Goal: Information Seeking & Learning: Learn about a topic

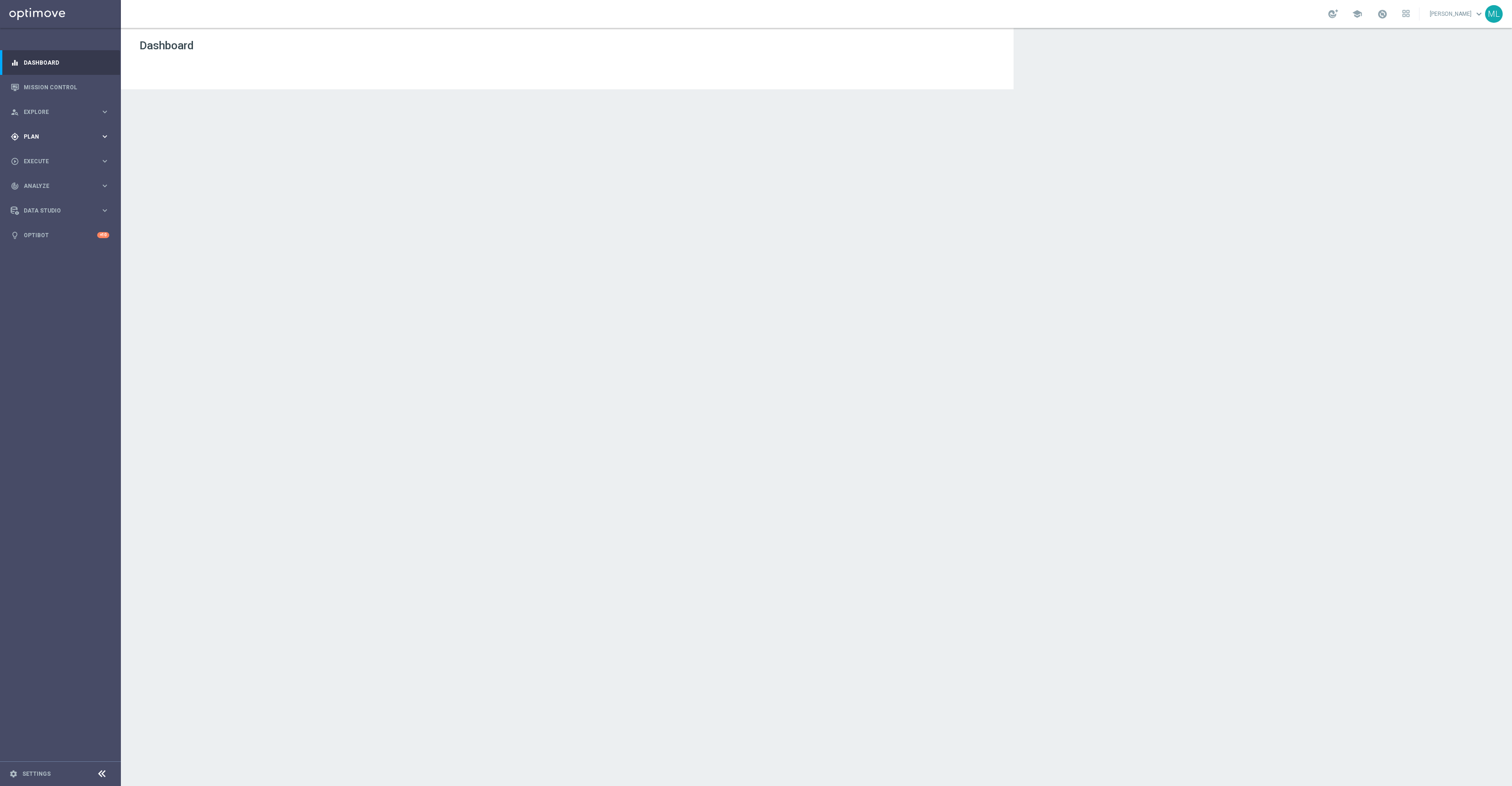
click at [110, 132] on div "gps_fixed Plan keyboard_arrow_right" at bounding box center [59, 136] width 120 height 25
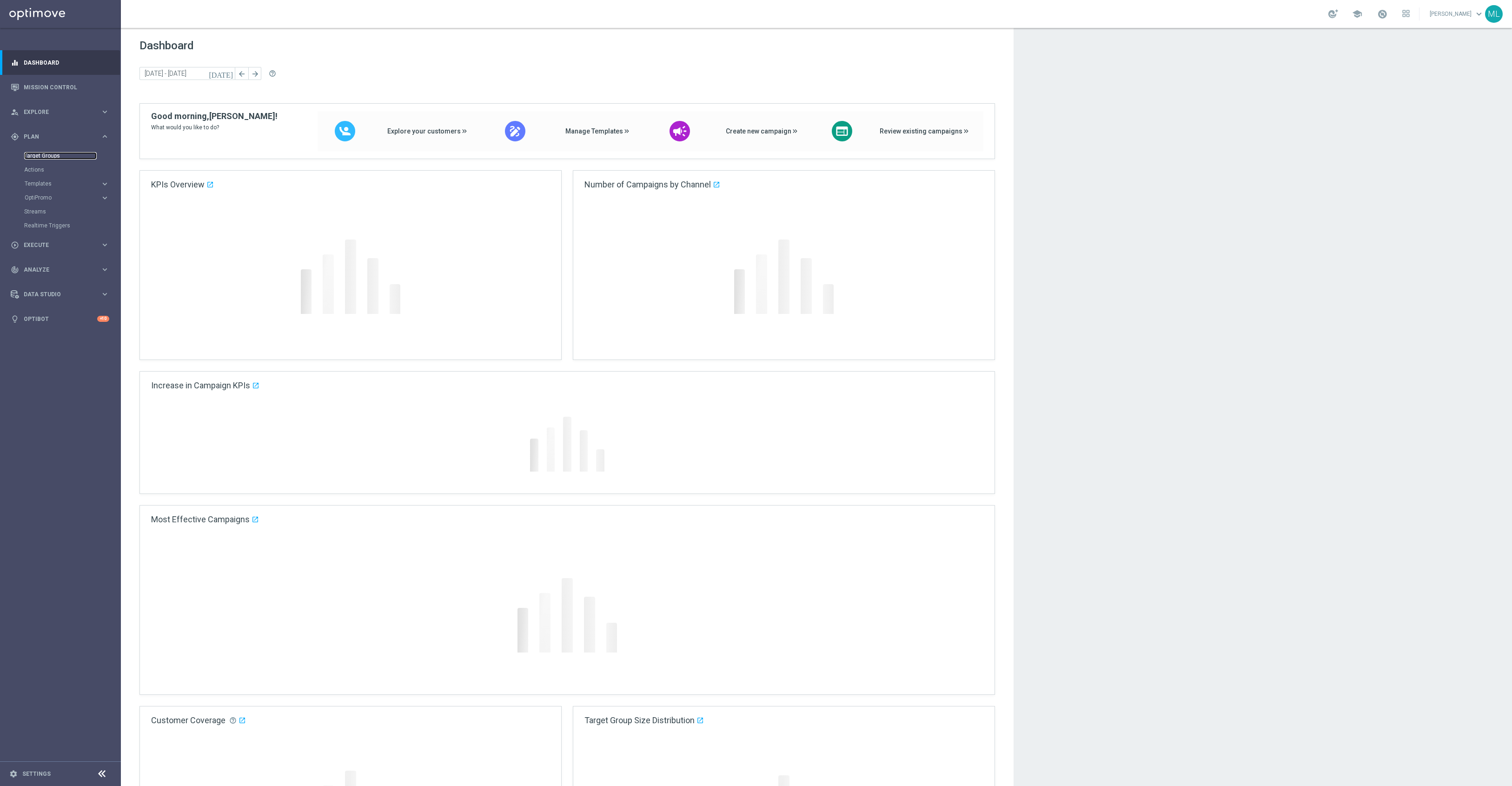
click at [53, 156] on link "Target Groups" at bounding box center [61, 155] width 73 height 7
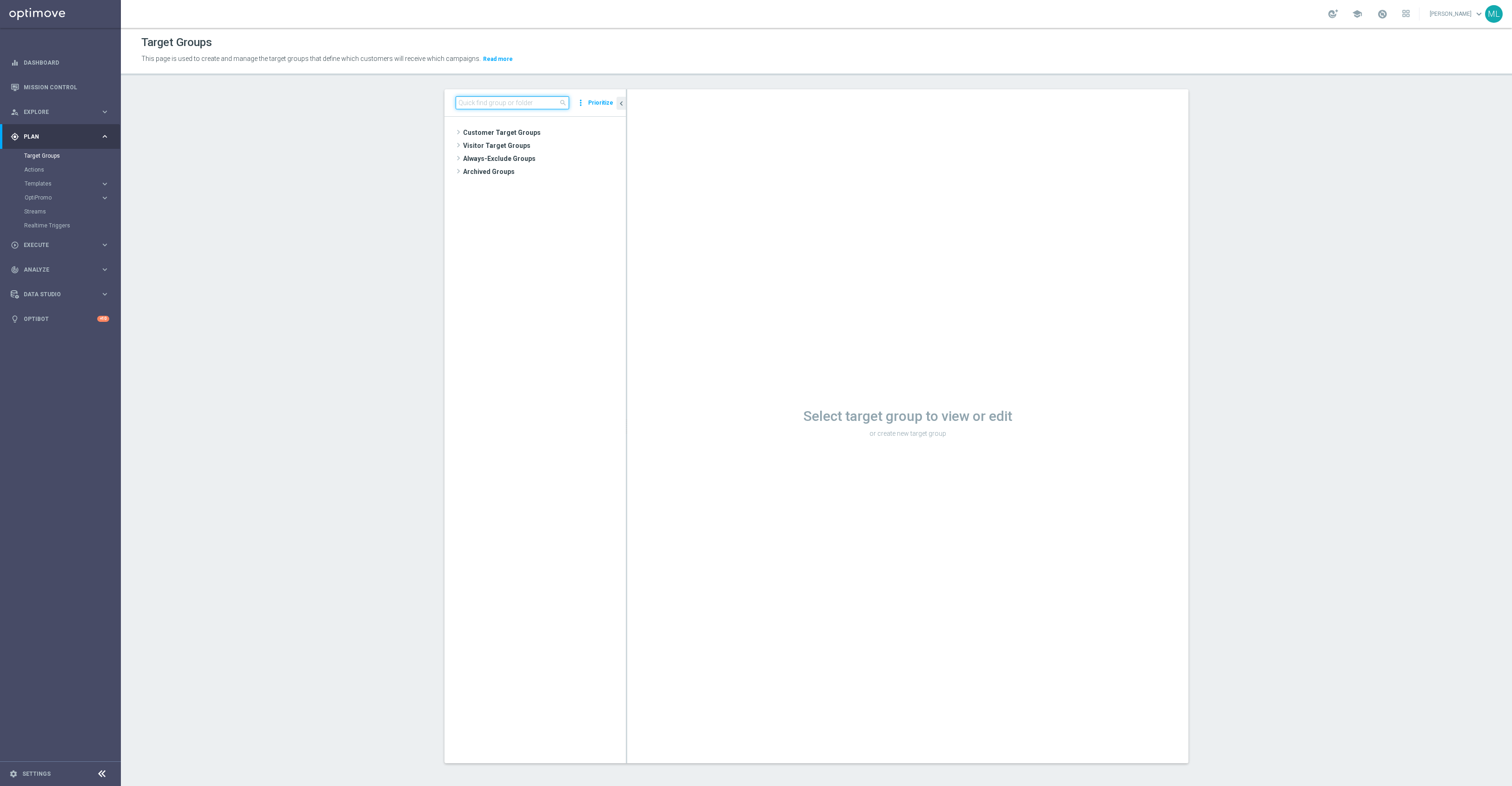
click at [519, 101] on input at bounding box center [512, 103] width 114 height 13
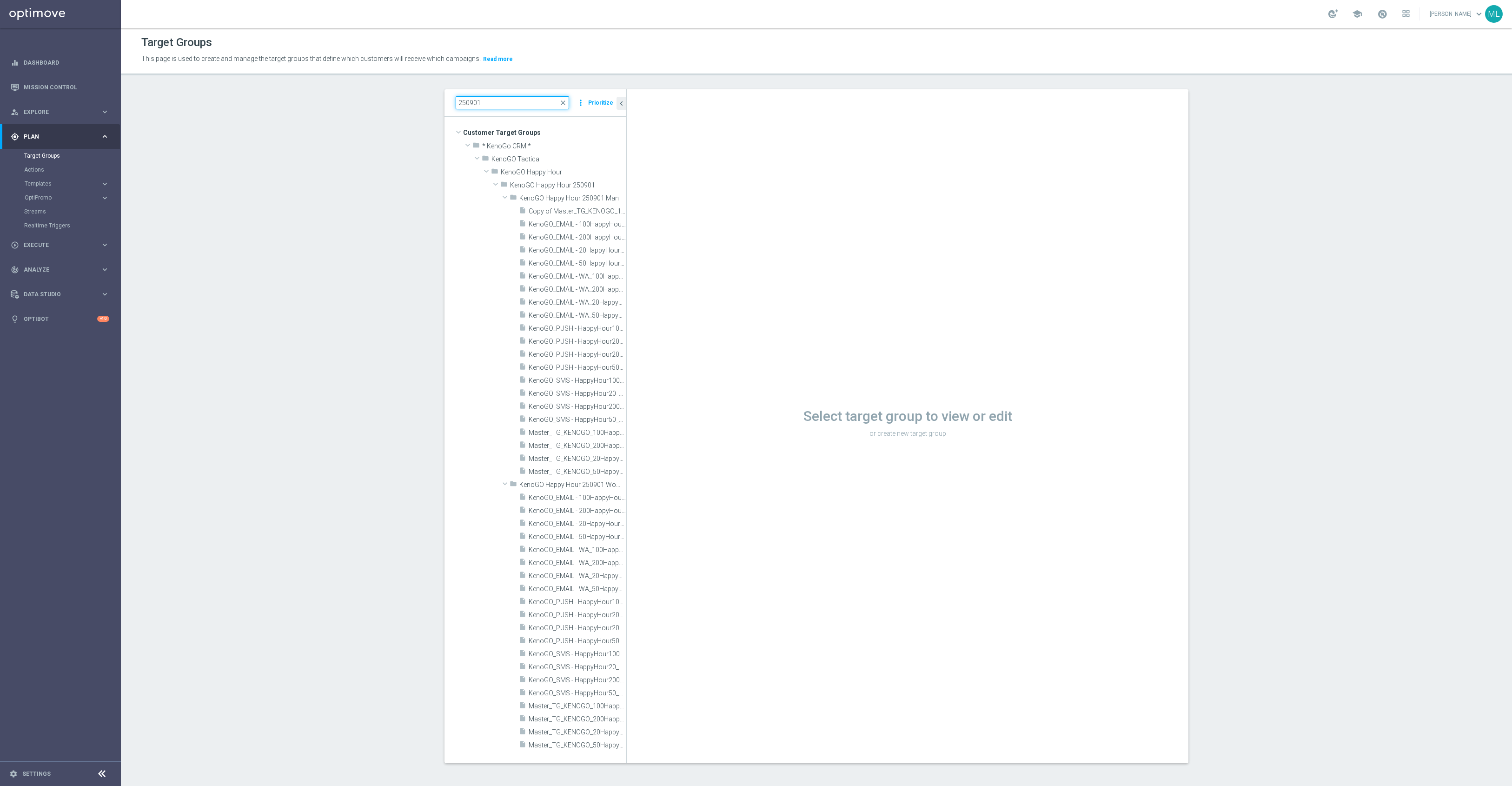
type input "250901"
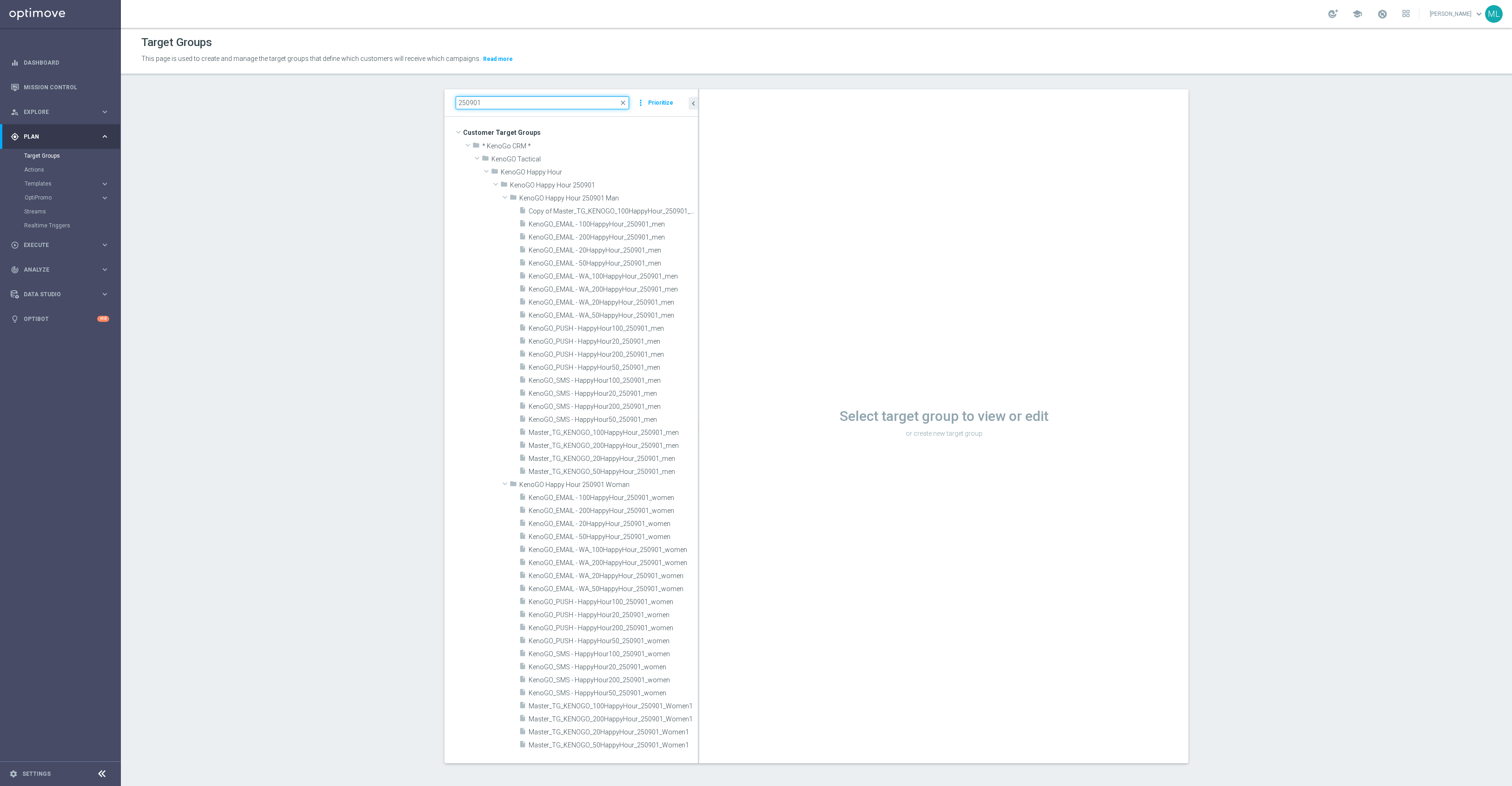
drag, startPoint x: 626, startPoint y: 155, endPoint x: 699, endPoint y: 173, distance: 75.2
click at [701, 164] on as-split "250901 close more_vert Prioritize Customer Target Groups library_add create_new…" at bounding box center [817, 426] width 744 height 674
click at [627, 435] on span "Master_TG_KENOGO_100HappyHour_250901_men" at bounding box center [602, 432] width 148 height 8
click at [623, 434] on span "Master_TG_KENOGO_100HappyHour_250901_men" at bounding box center [602, 432] width 148 height 8
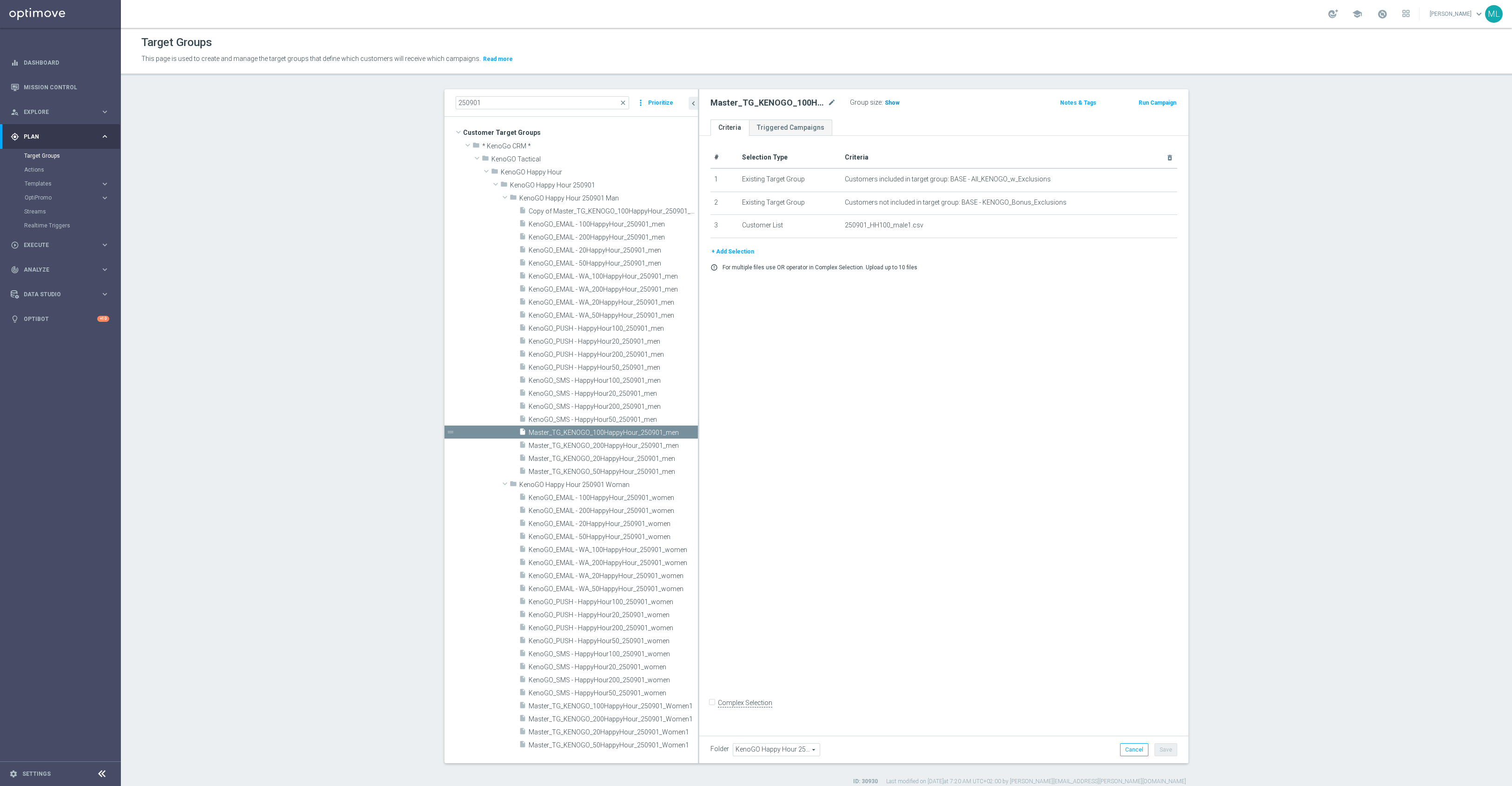
click at [895, 106] on span "Show" at bounding box center [892, 103] width 15 height 7
click at [895, 106] on span "962" at bounding box center [891, 104] width 12 height 9
click at [611, 473] on span "Master_TG_KENOGO_50HappyHour_250901_men" at bounding box center [602, 471] width 147 height 8
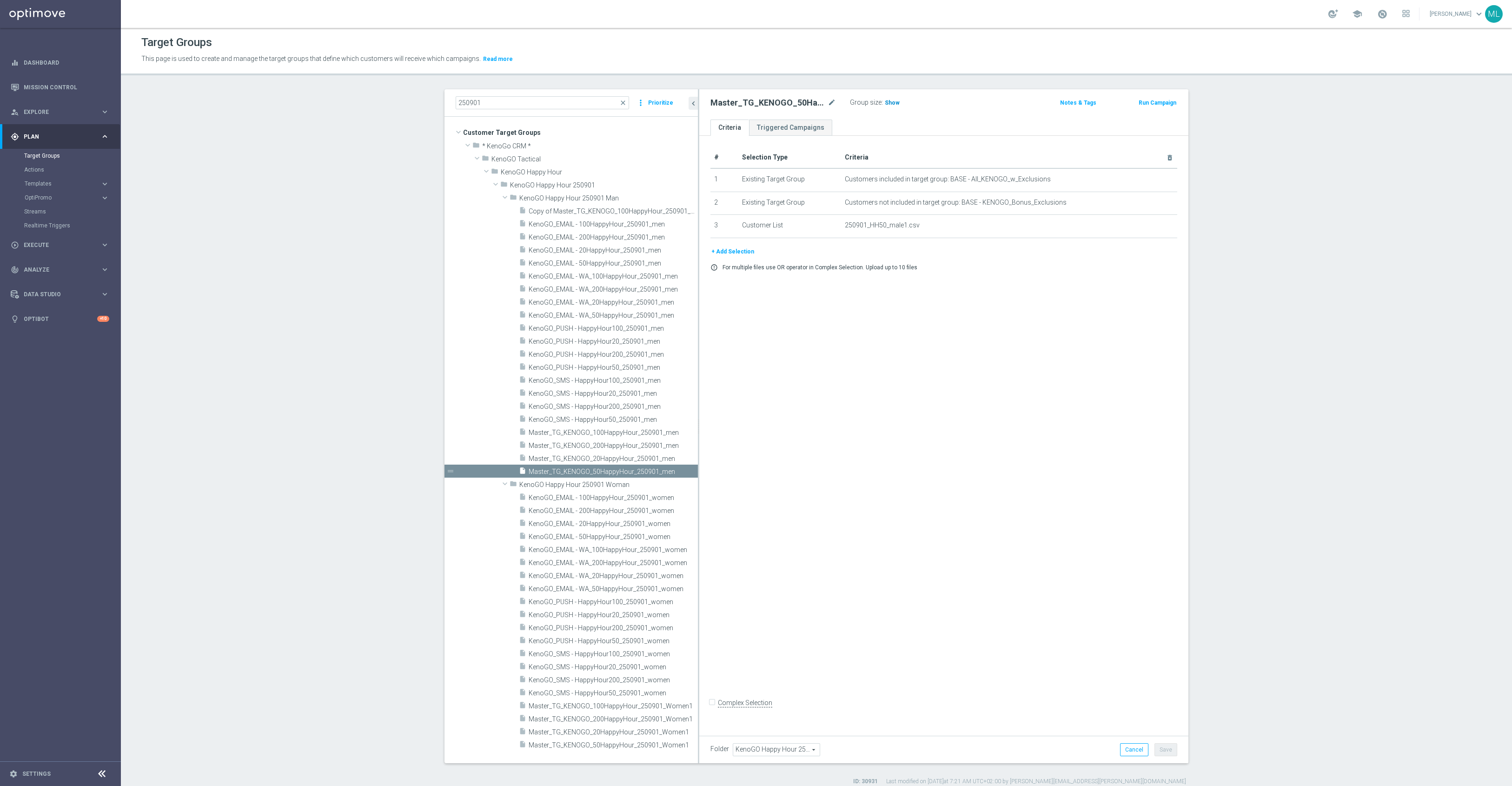
click at [891, 103] on span "Show" at bounding box center [892, 103] width 15 height 7
click at [896, 105] on span "3,111" at bounding box center [893, 104] width 16 height 9
click at [629, 458] on span "Master_TG_KENOGO_20HappyHour_250901_men" at bounding box center [602, 458] width 147 height 8
click at [894, 103] on span "Show" at bounding box center [892, 103] width 15 height 7
click at [891, 103] on span "2,906" at bounding box center [893, 104] width 16 height 9
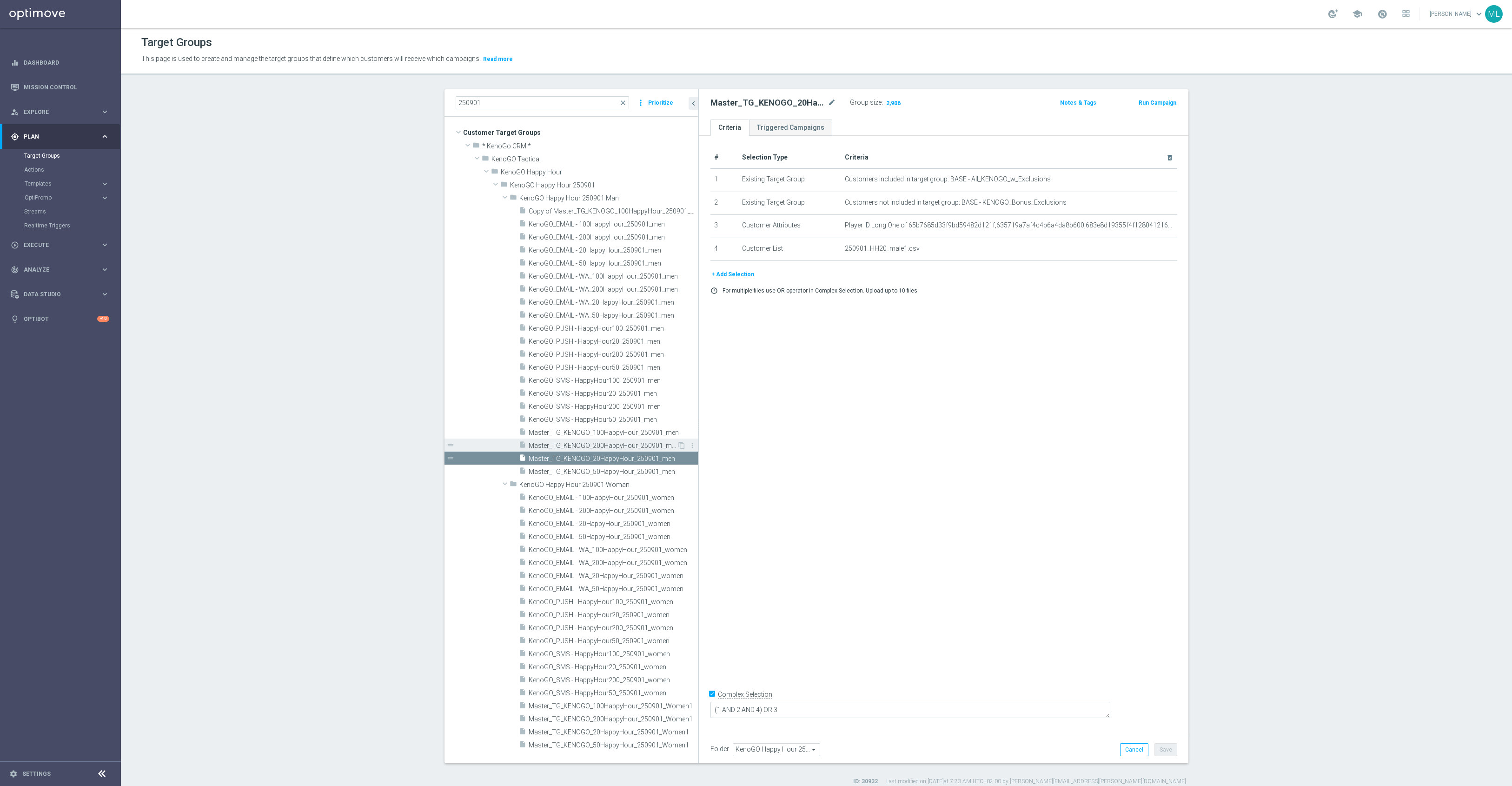
click at [646, 446] on span "Master_TG_KENOGO_200HappyHour_250901_men" at bounding box center [602, 445] width 148 height 8
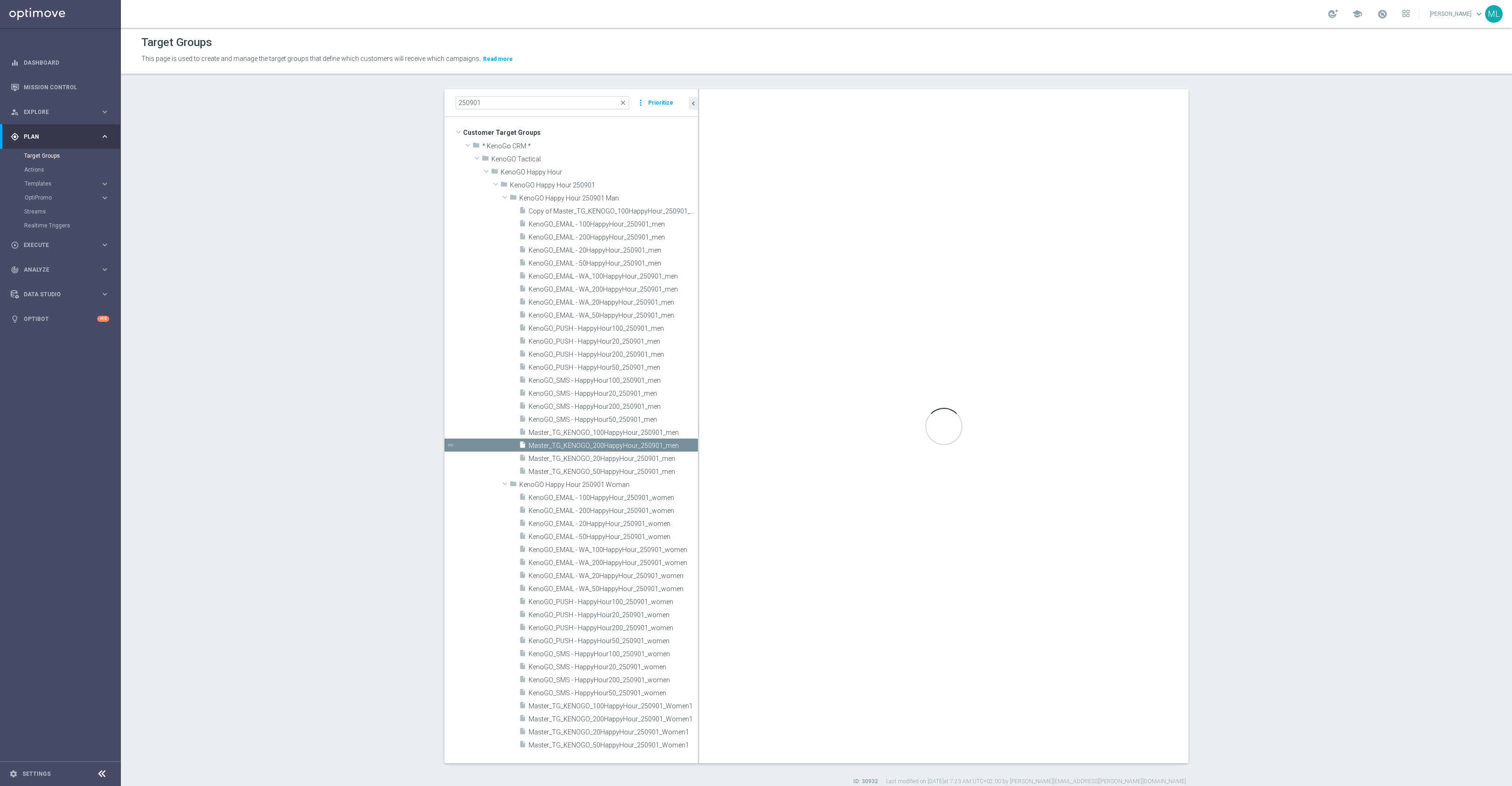
checkbox input "false"
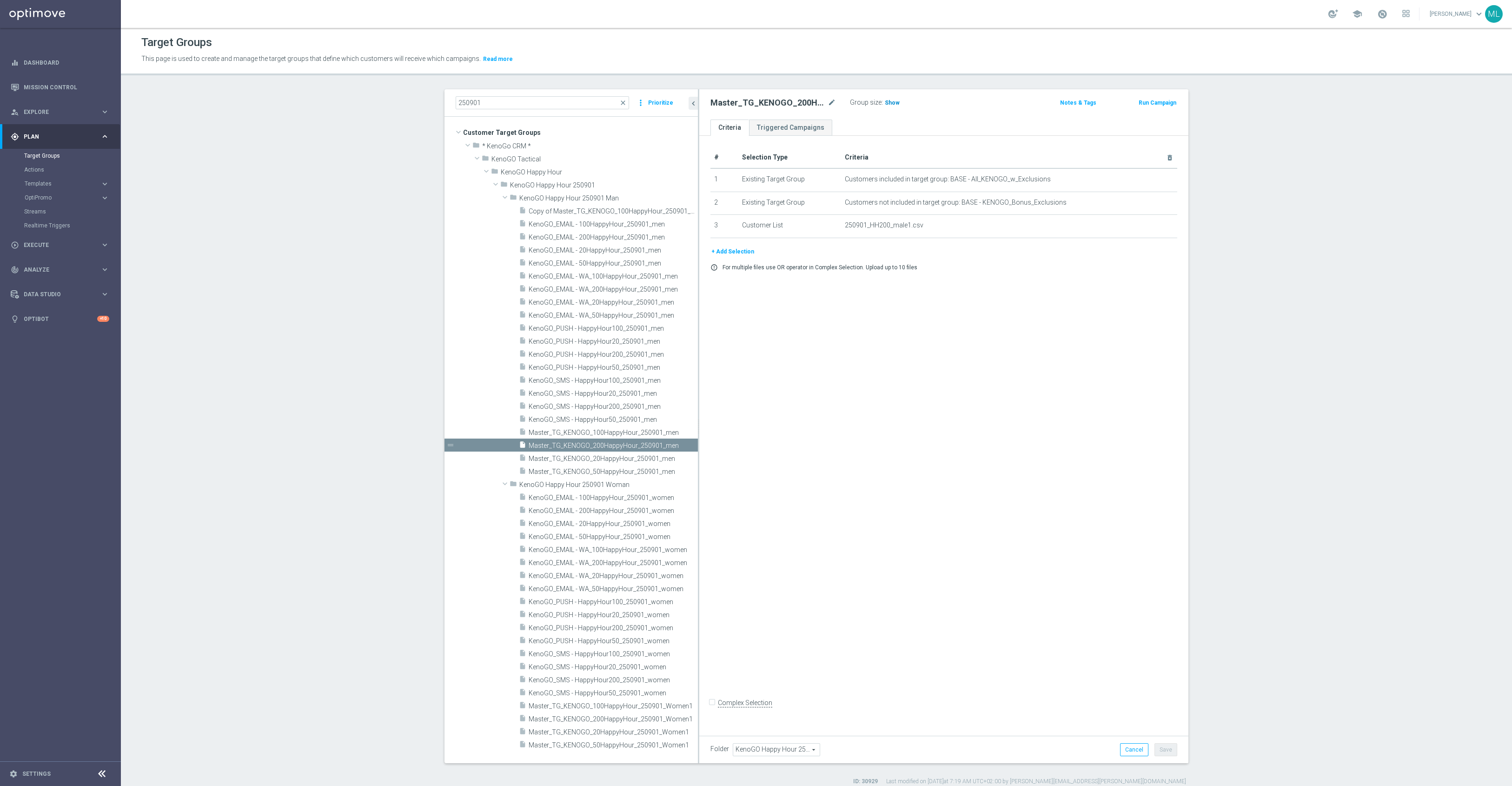
click at [894, 106] on span "Show" at bounding box center [892, 103] width 15 height 7
click at [891, 103] on span "222" at bounding box center [891, 104] width 12 height 9
click at [625, 723] on span "Master_TG_KENOGO_200HappyHour_250901_Women1" at bounding box center [602, 719] width 148 height 8
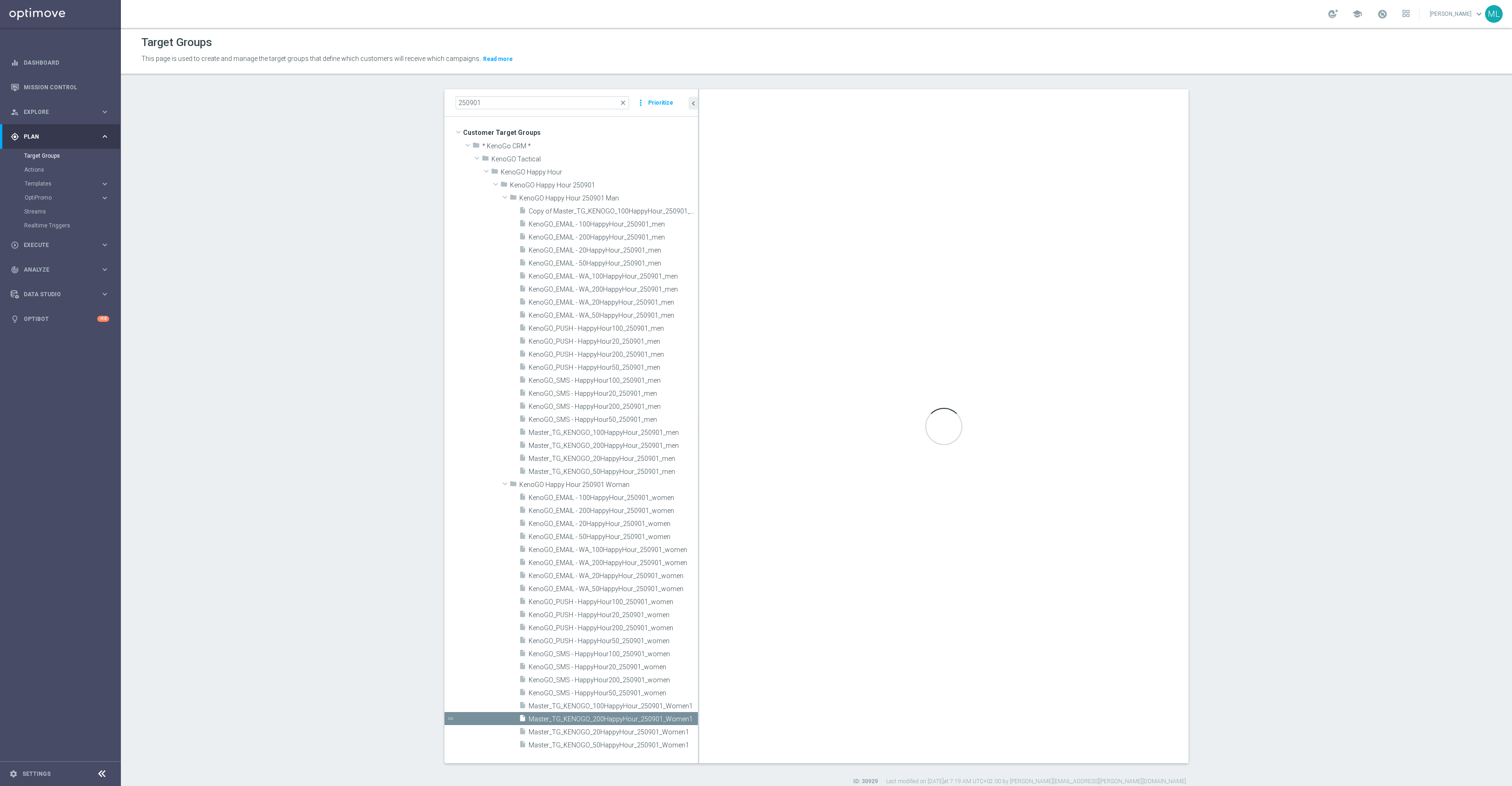
type input "KenoGO Happy Hour 250901 Woman"
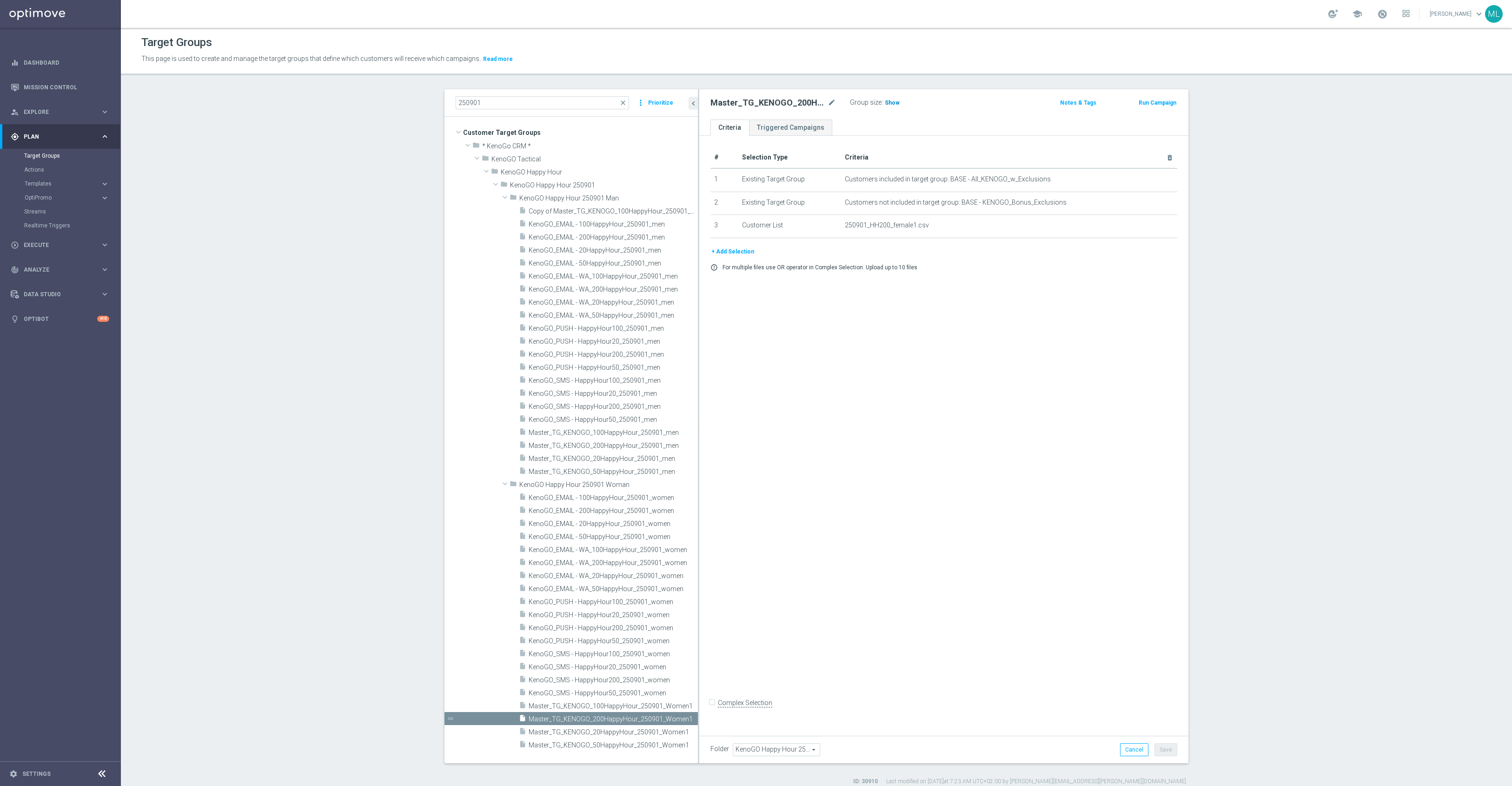
click at [889, 108] on h3 "Show" at bounding box center [892, 103] width 17 height 10
click at [894, 105] on span "241" at bounding box center [891, 104] width 12 height 9
click at [625, 706] on span "Master_TG_KENOGO_100HappyHour_250901_Women1" at bounding box center [602, 706] width 148 height 8
click at [895, 104] on span "Show" at bounding box center [892, 103] width 15 height 7
click at [892, 108] on span "913" at bounding box center [891, 104] width 12 height 9
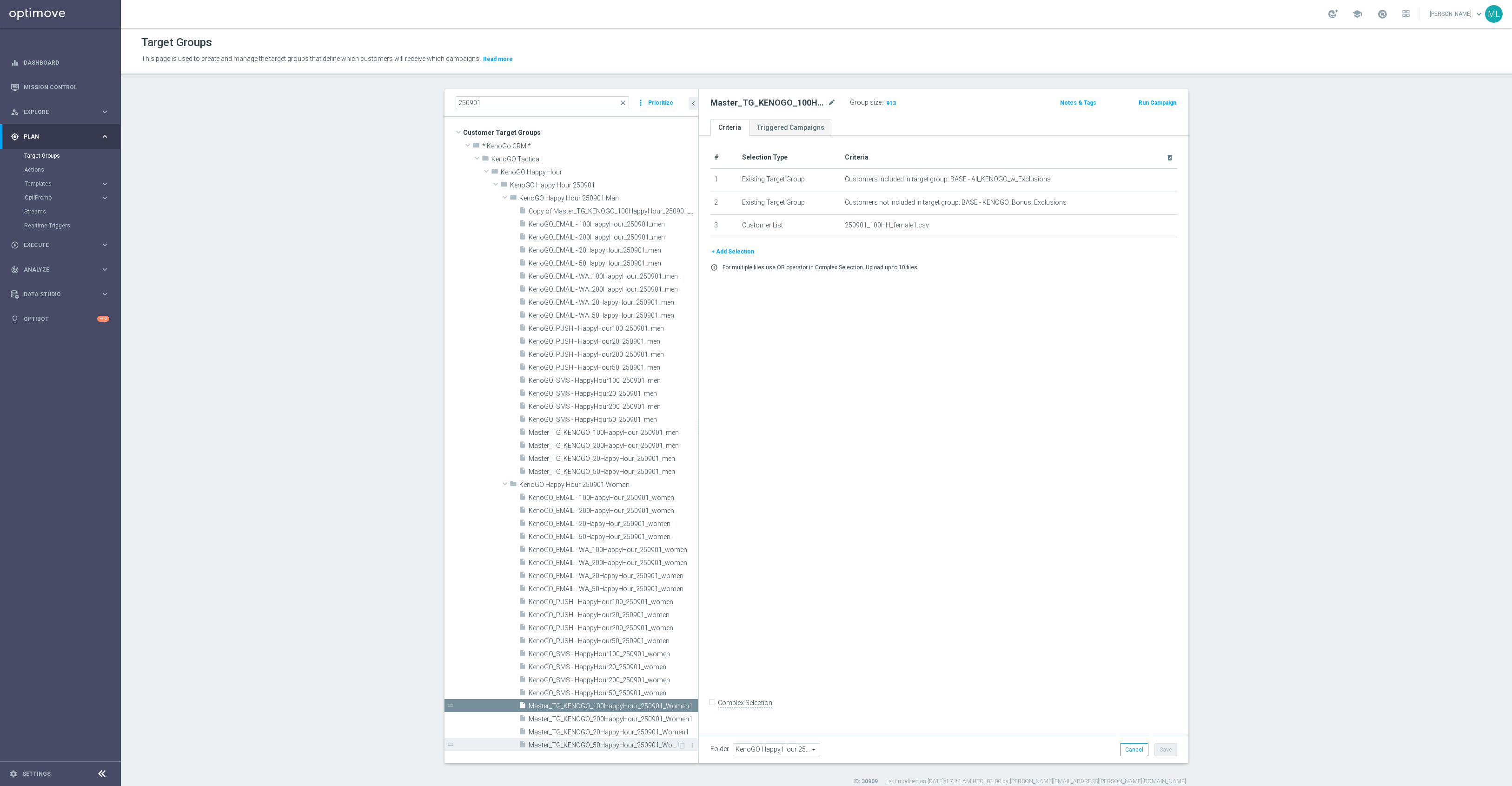
click at [620, 744] on span "Master_TG_KENOGO_50HappyHour_250901_Women1" at bounding box center [602, 745] width 148 height 8
click at [894, 103] on span "Show" at bounding box center [892, 103] width 15 height 7
click at [892, 106] on span "2,561" at bounding box center [893, 104] width 16 height 9
click at [613, 732] on span "Master_TG_KENOGO_20HappyHour_250901_Women1" at bounding box center [602, 732] width 148 height 8
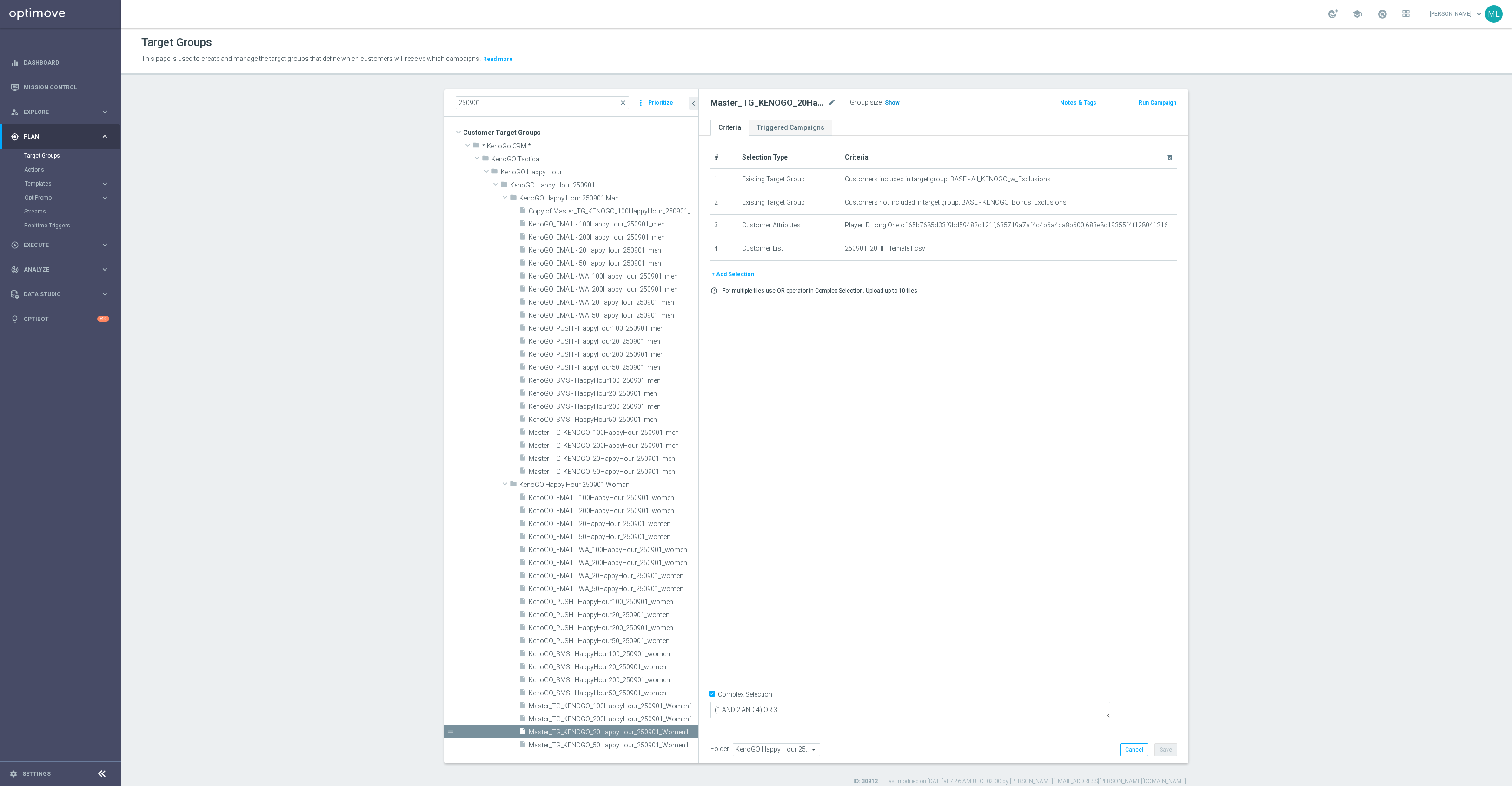
click at [893, 103] on span "Show" at bounding box center [892, 103] width 15 height 7
click at [898, 103] on span "2,508" at bounding box center [893, 104] width 16 height 9
click at [622, 437] on span "Master_TG_KENOGO_100HappyHour_250901_men" at bounding box center [602, 432] width 148 height 8
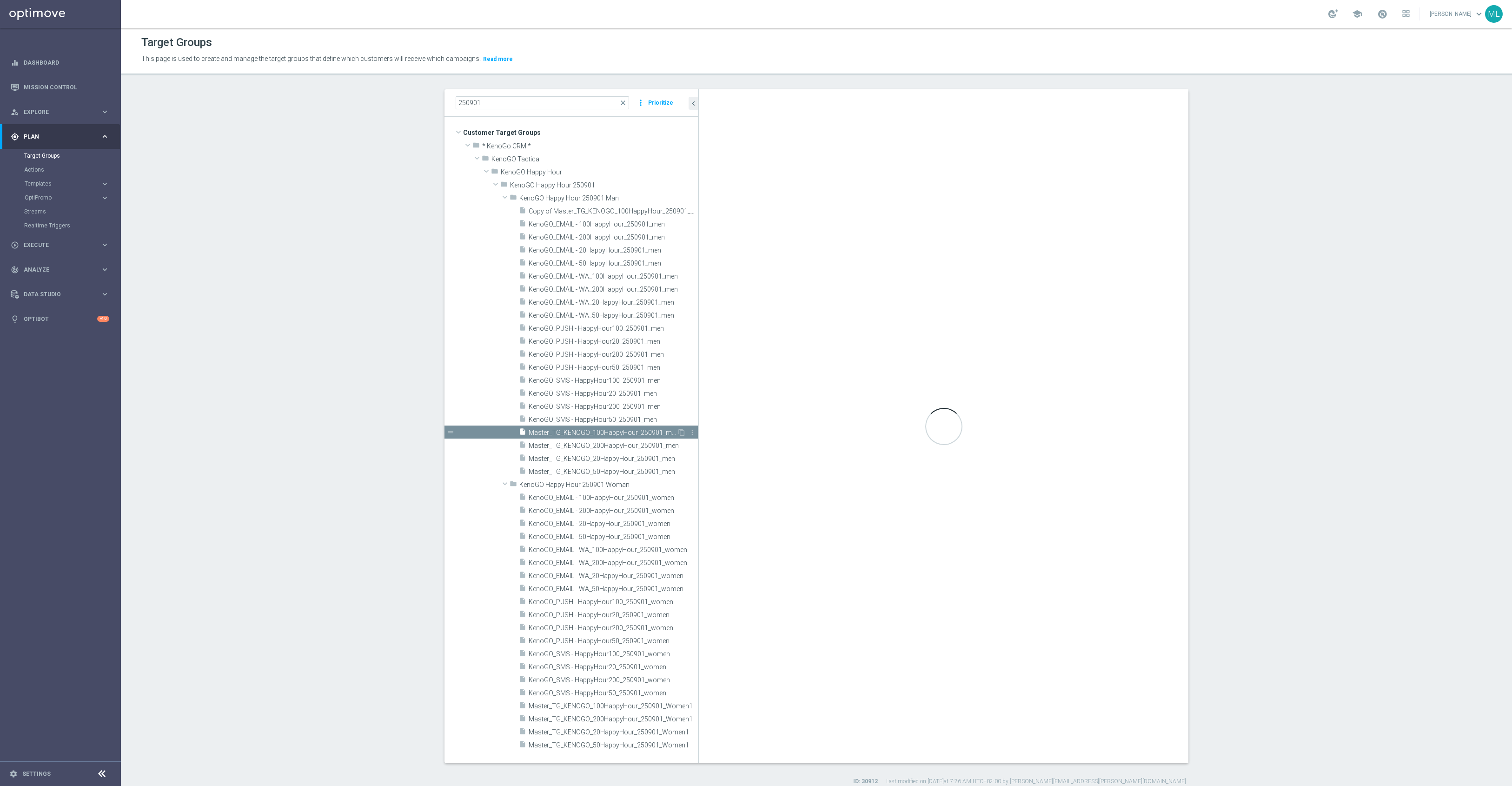
checkbox input "false"
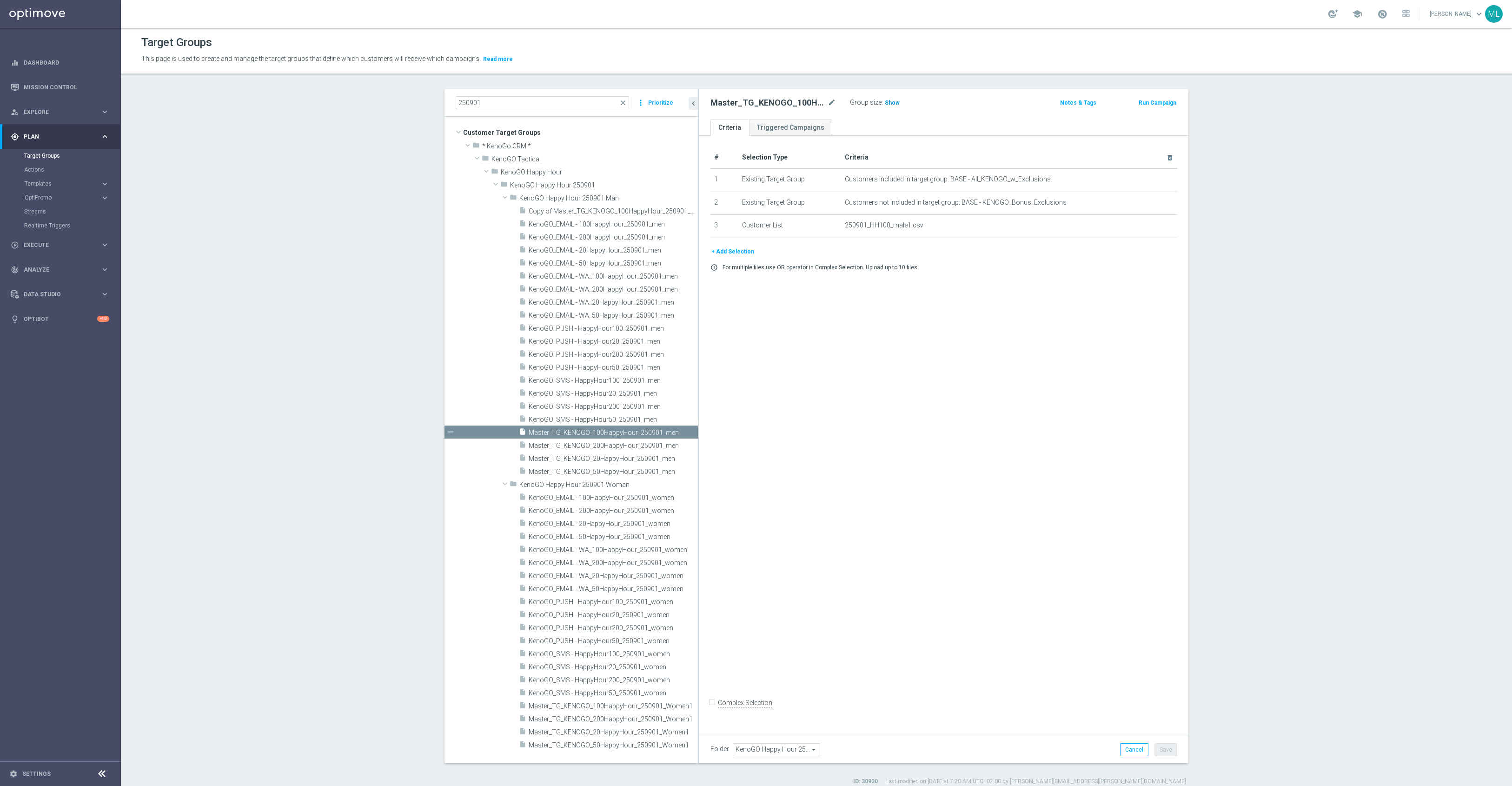
click at [892, 106] on span "Show" at bounding box center [892, 103] width 15 height 7
click at [892, 103] on span "962" at bounding box center [891, 104] width 12 height 9
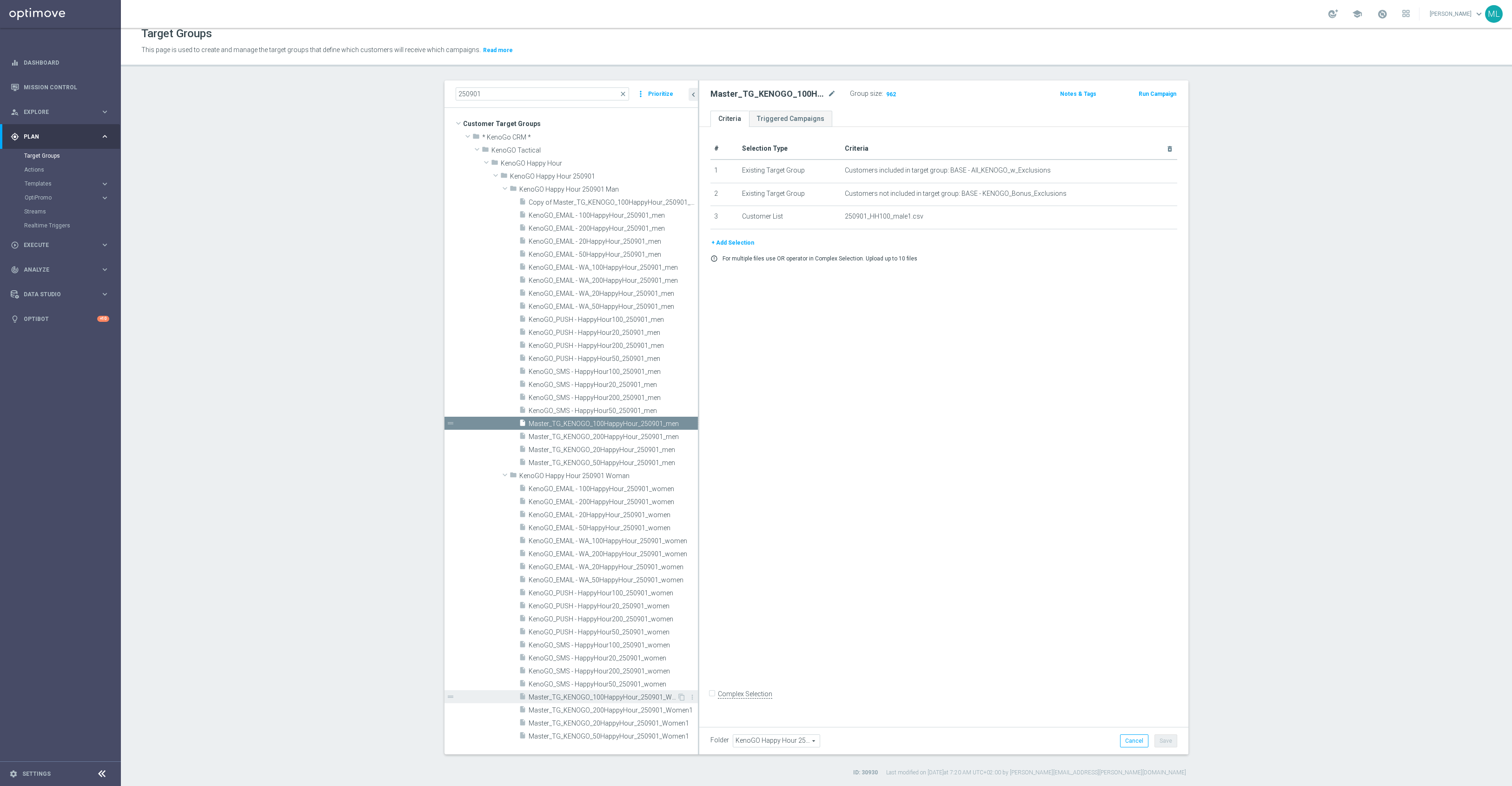
click at [616, 699] on span "Master_TG_KENOGO_100HappyHour_250901_Women1" at bounding box center [602, 697] width 148 height 8
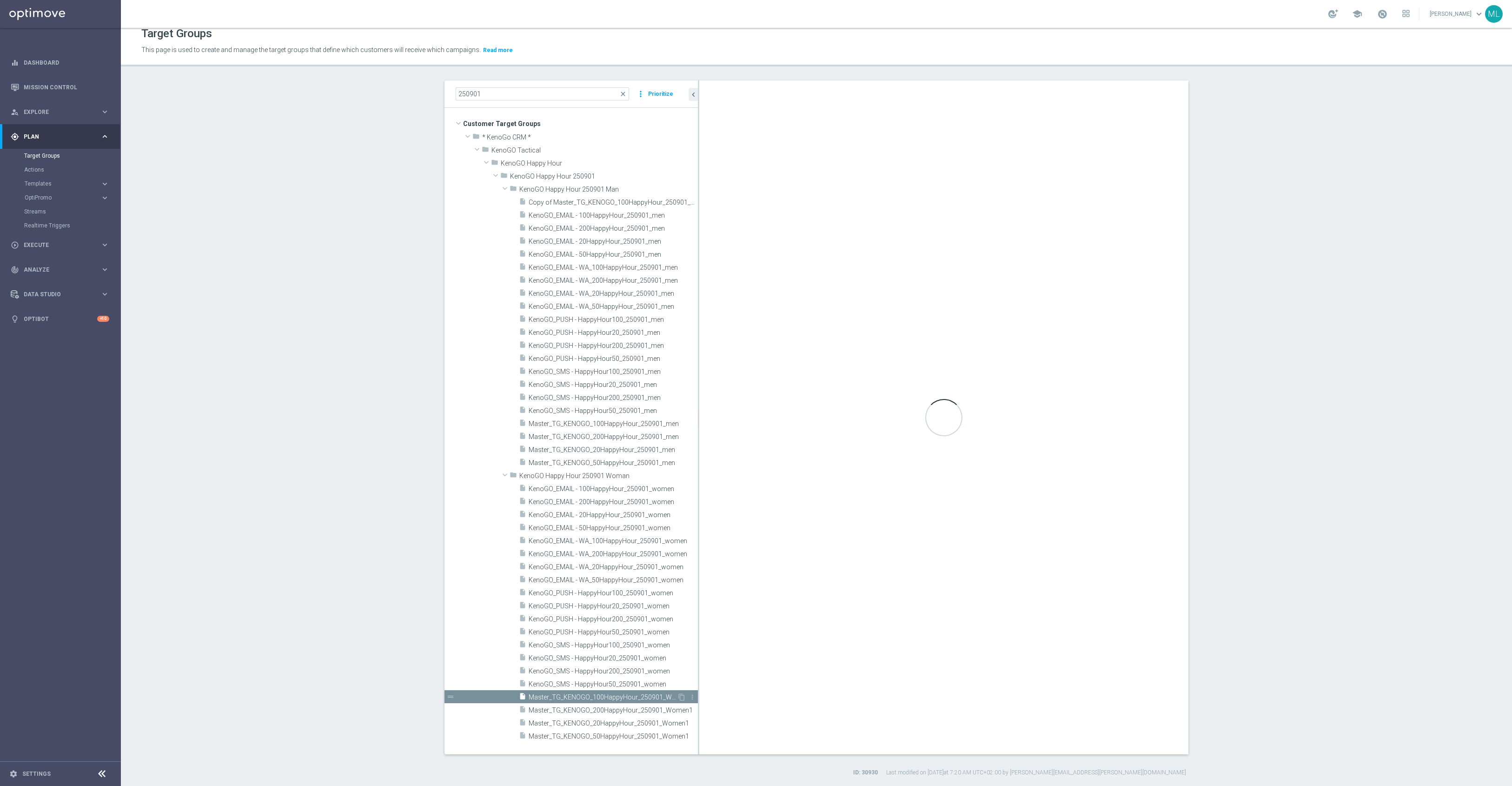
type input "KenoGO Happy Hour 250901 Woman"
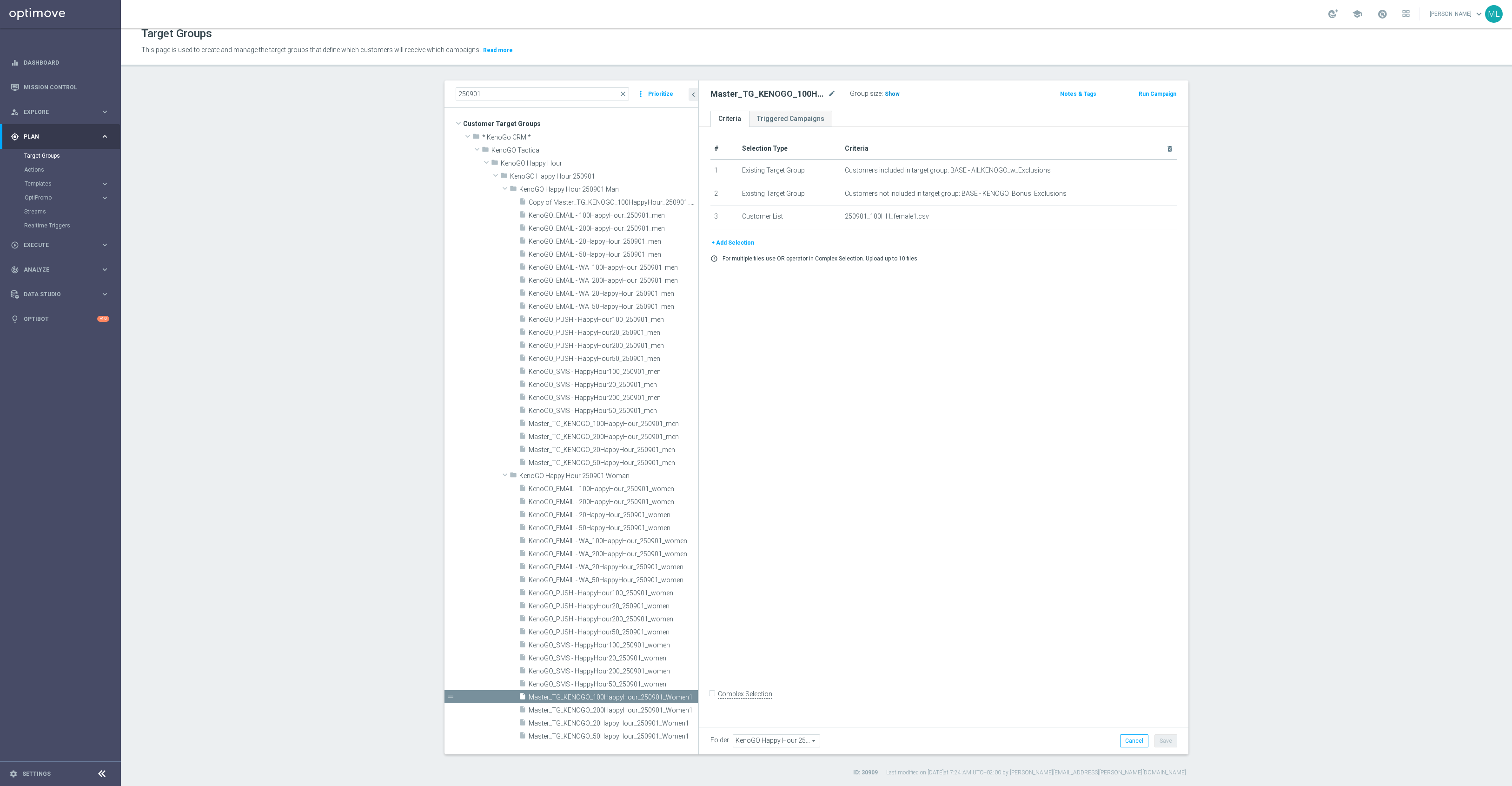
click at [887, 97] on span "Show" at bounding box center [892, 94] width 15 height 7
drag, startPoint x: 698, startPoint y: 579, endPoint x: 777, endPoint y: 584, distance: 79.2
click at [777, 584] on as-split "250901 close more_vert Prioritize Customer Target Groups library_add create_new…" at bounding box center [817, 417] width 744 height 674
click at [892, 93] on span "913" at bounding box center [891, 95] width 12 height 9
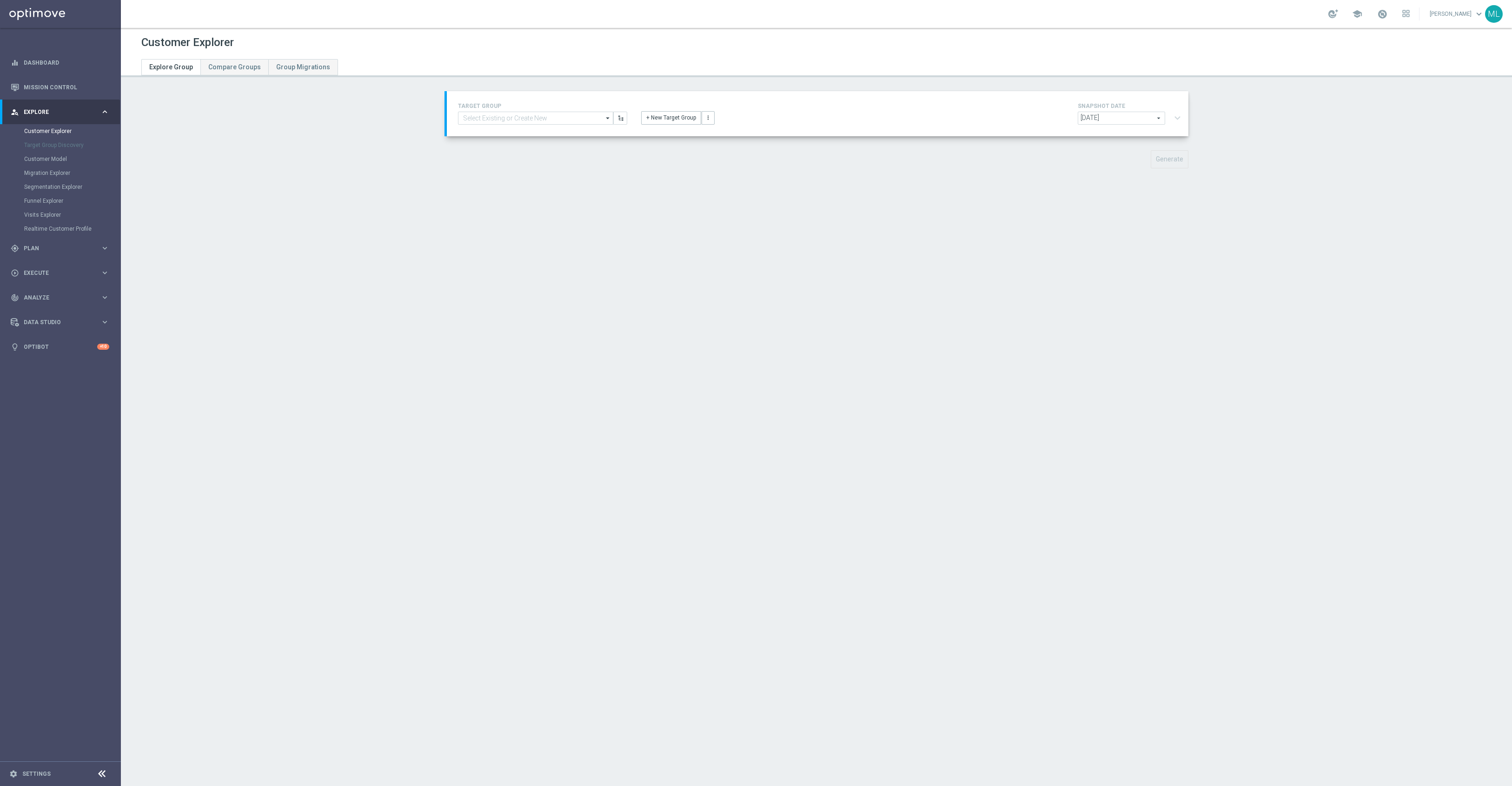
type input "Master_TG_KENOGO_100HappyHour_250901_men"
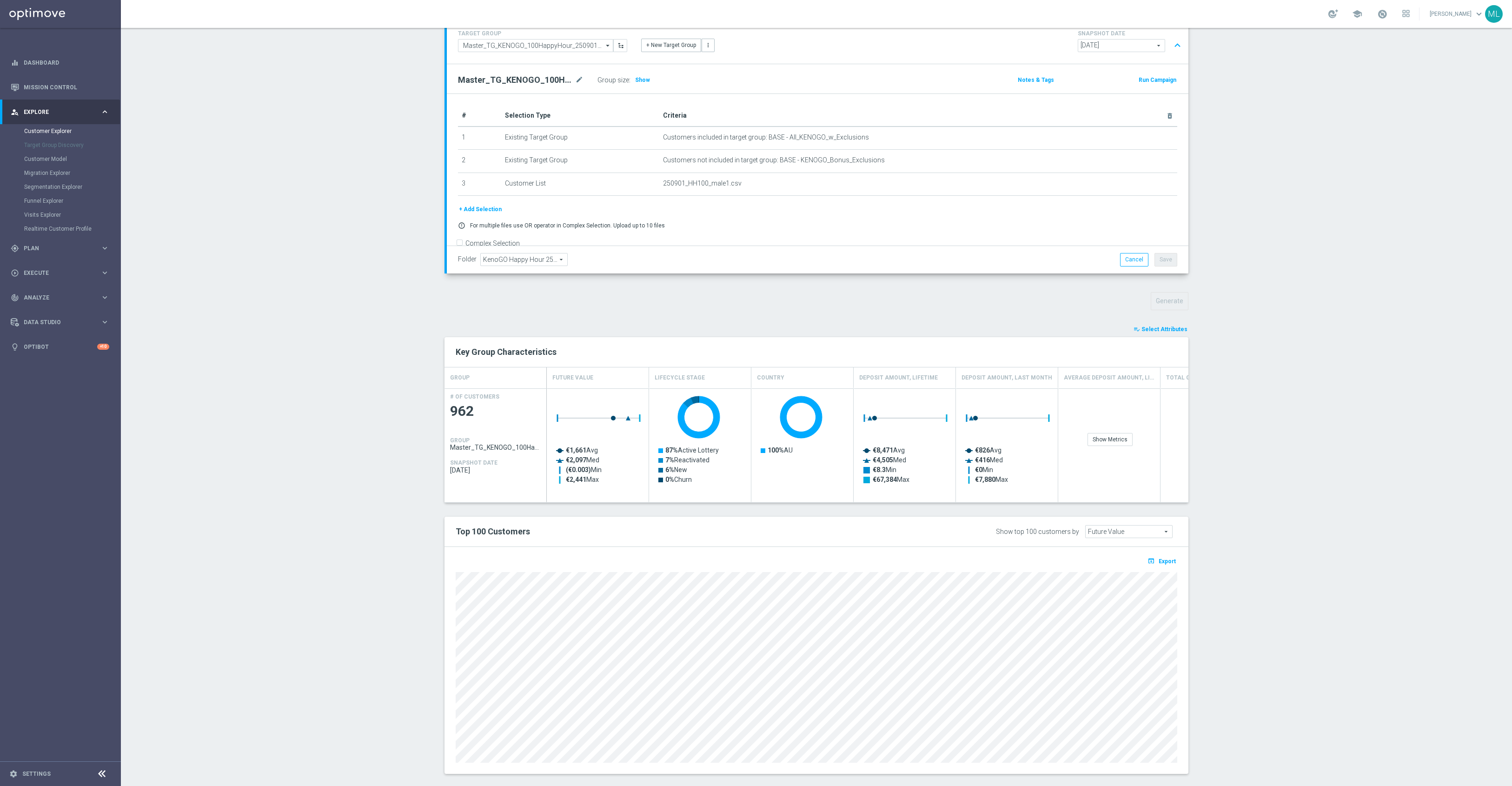
scroll to position [84, 0]
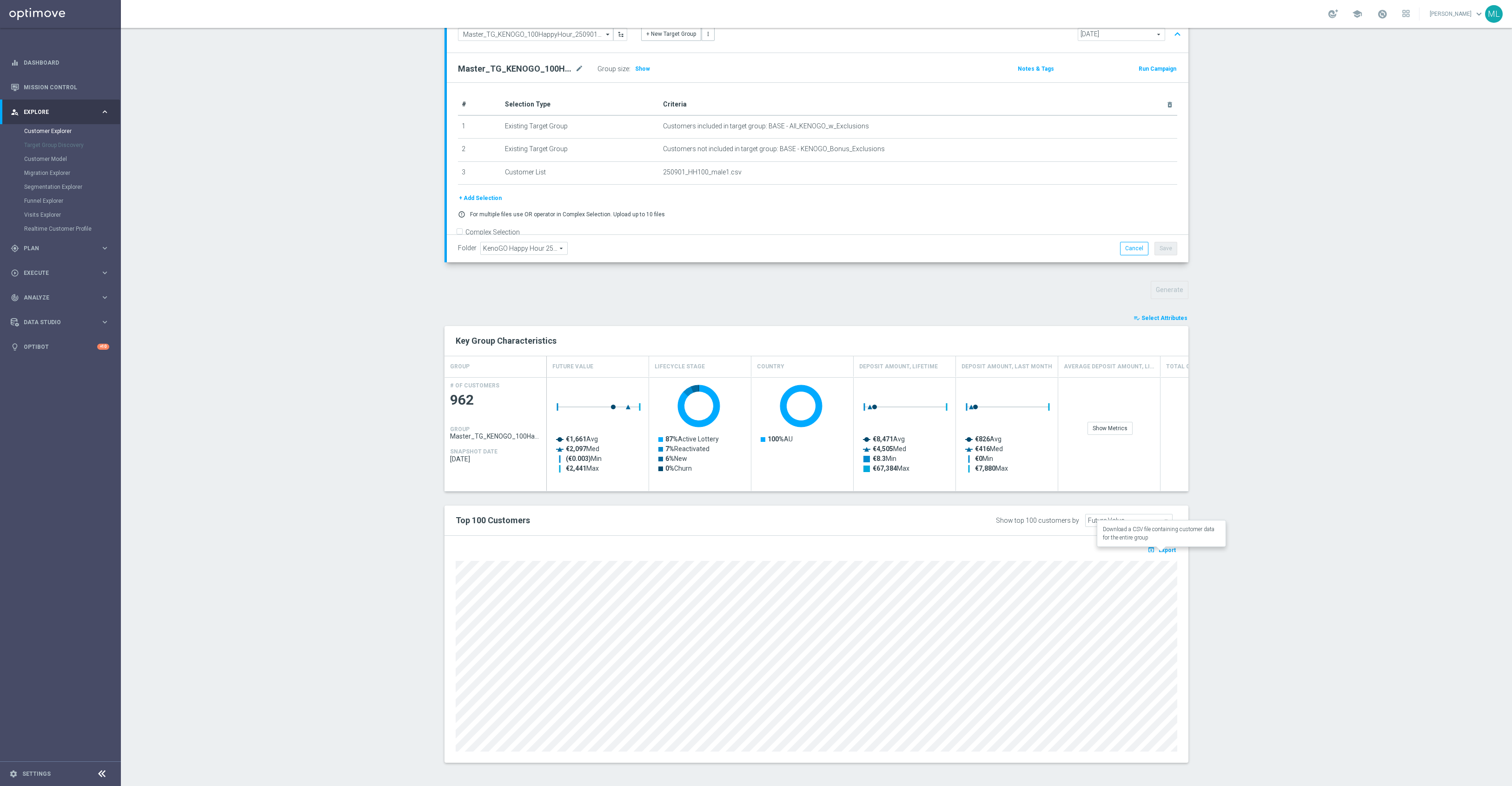
click at [1168, 553] on span "Export" at bounding box center [1167, 550] width 17 height 7
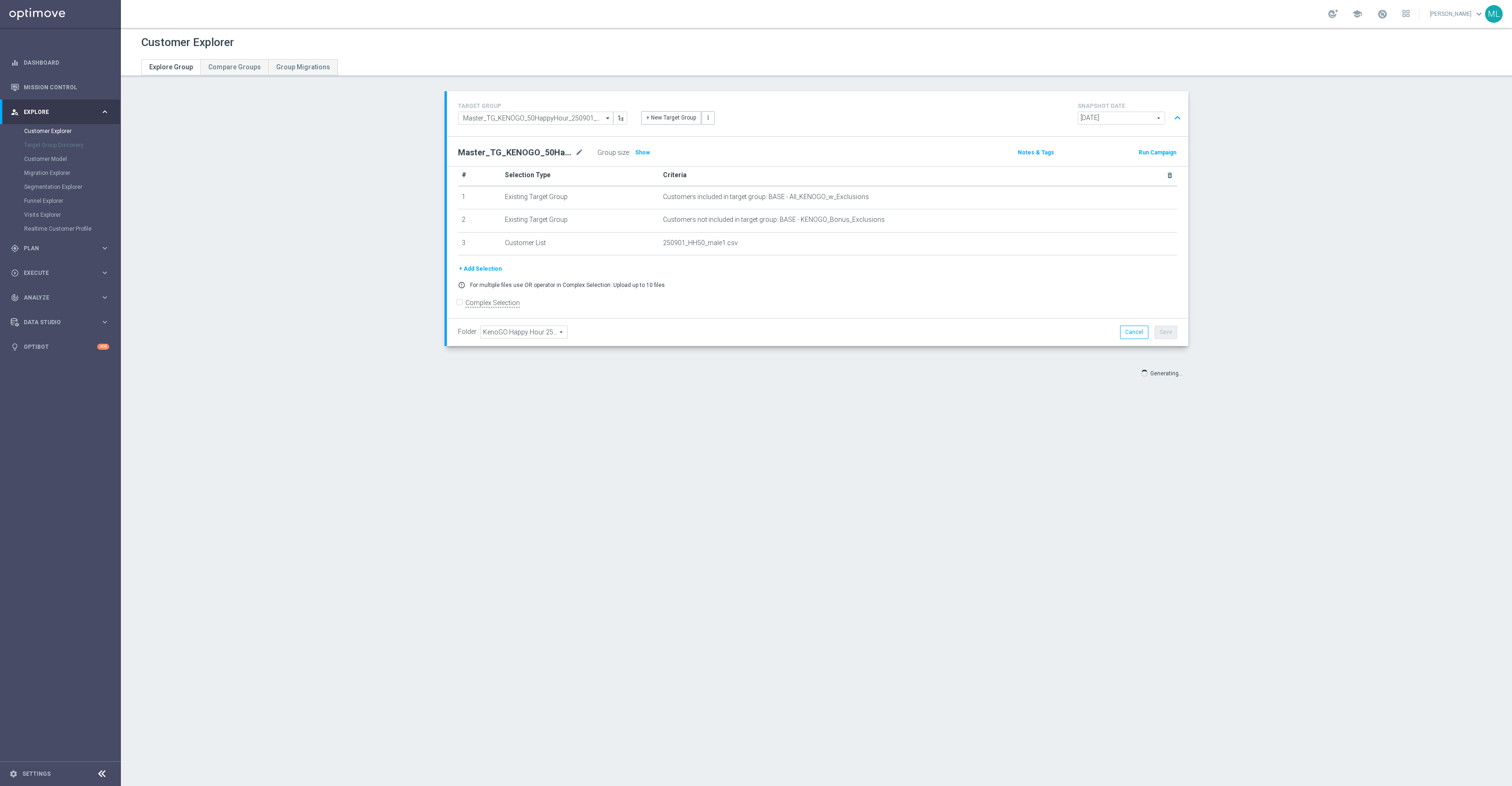
scroll to position [22, 0]
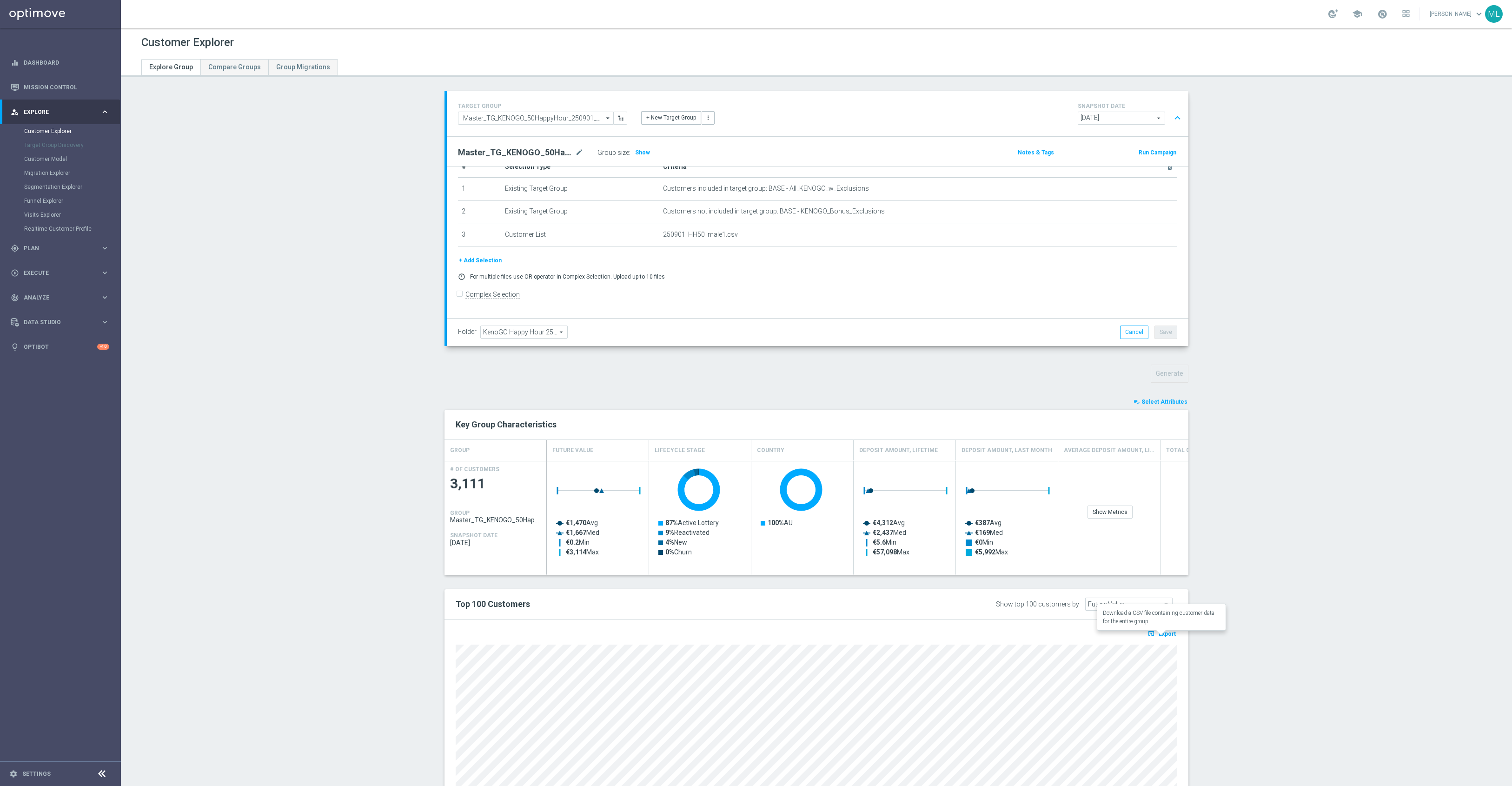
click at [1162, 637] on span "Export" at bounding box center [1167, 634] width 17 height 7
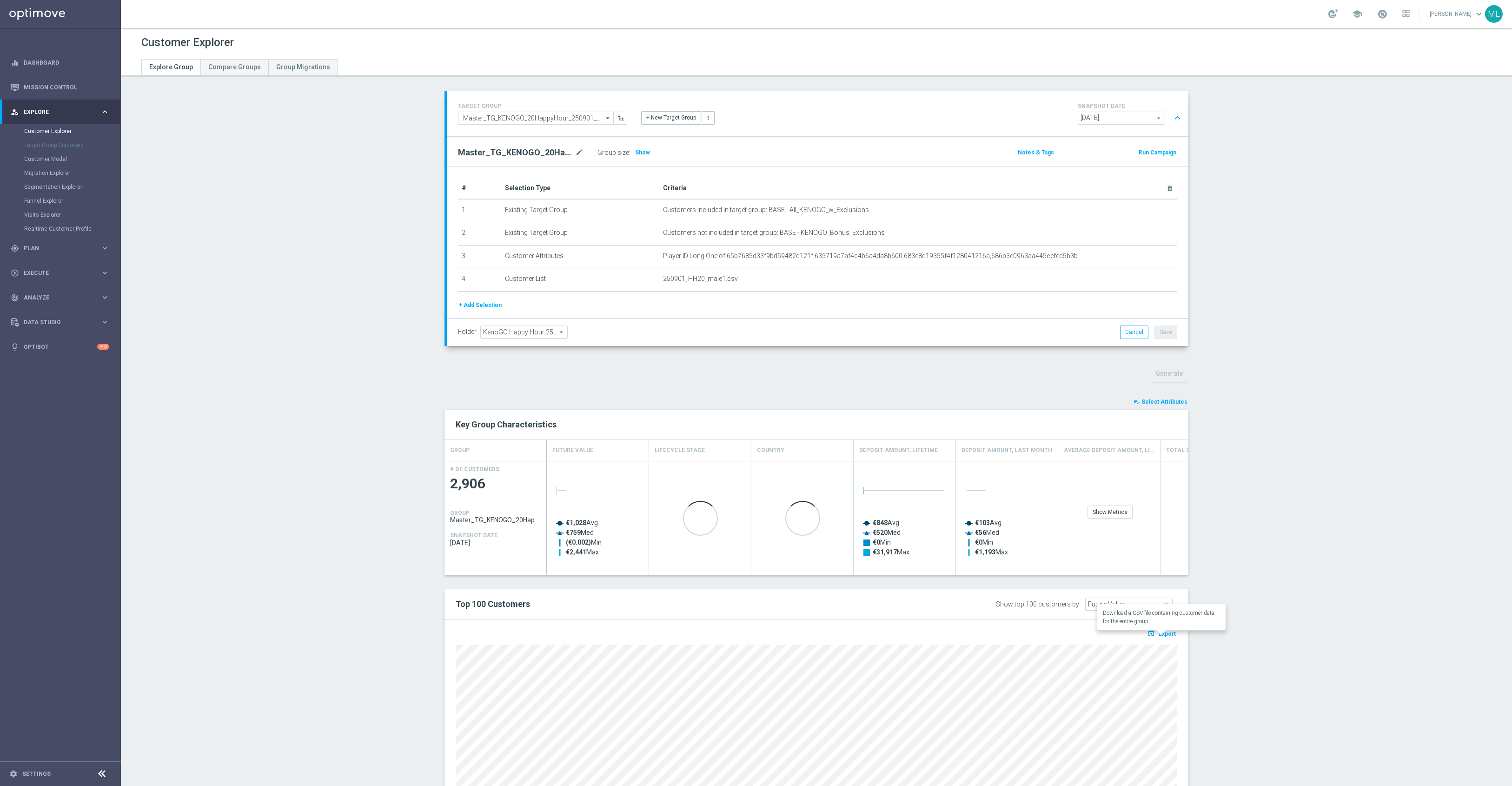
click at [1163, 636] on span "Export" at bounding box center [1167, 634] width 17 height 7
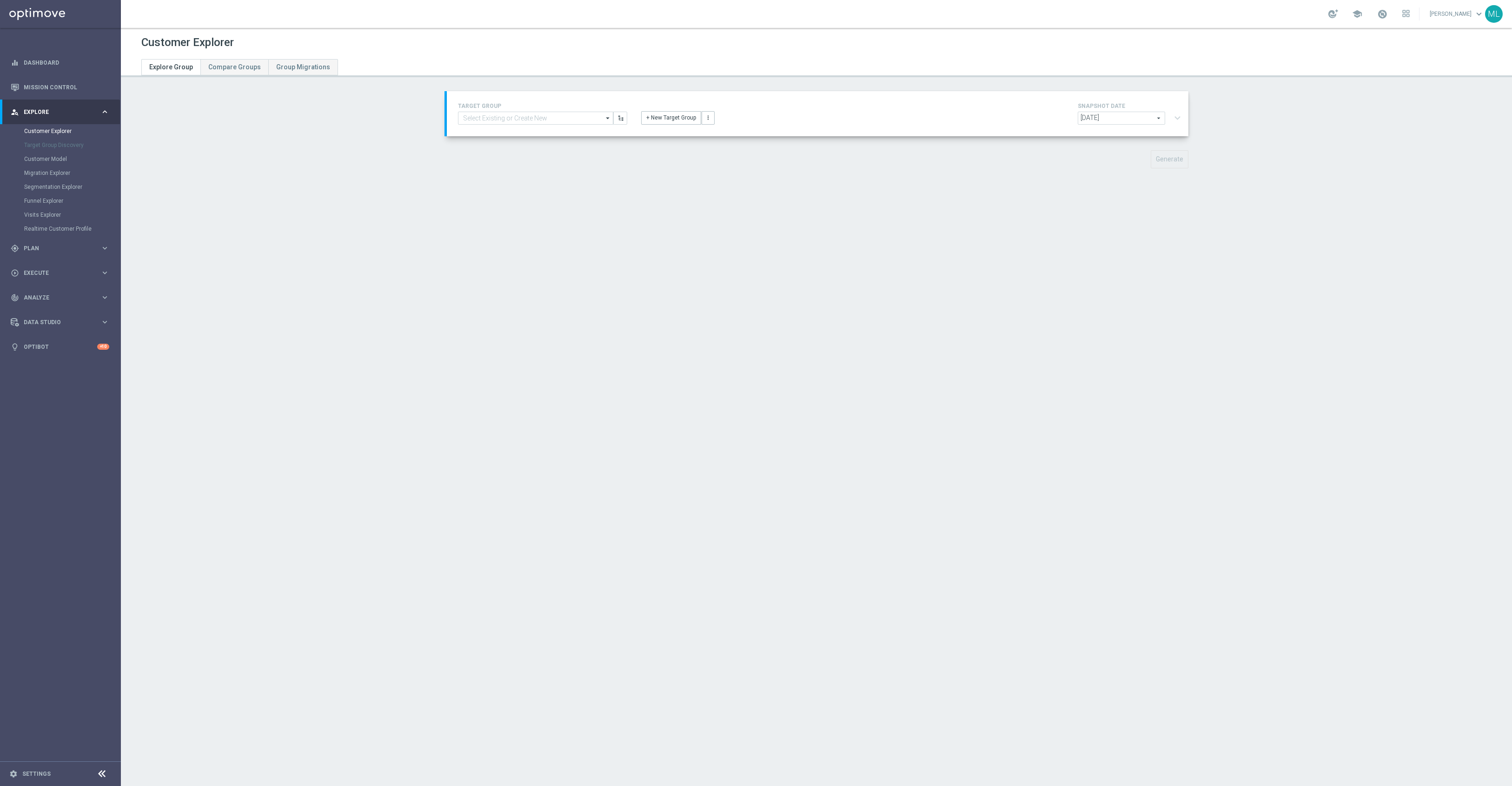
type input "Master_TG_KENOGO_200HappyHour_250901_men"
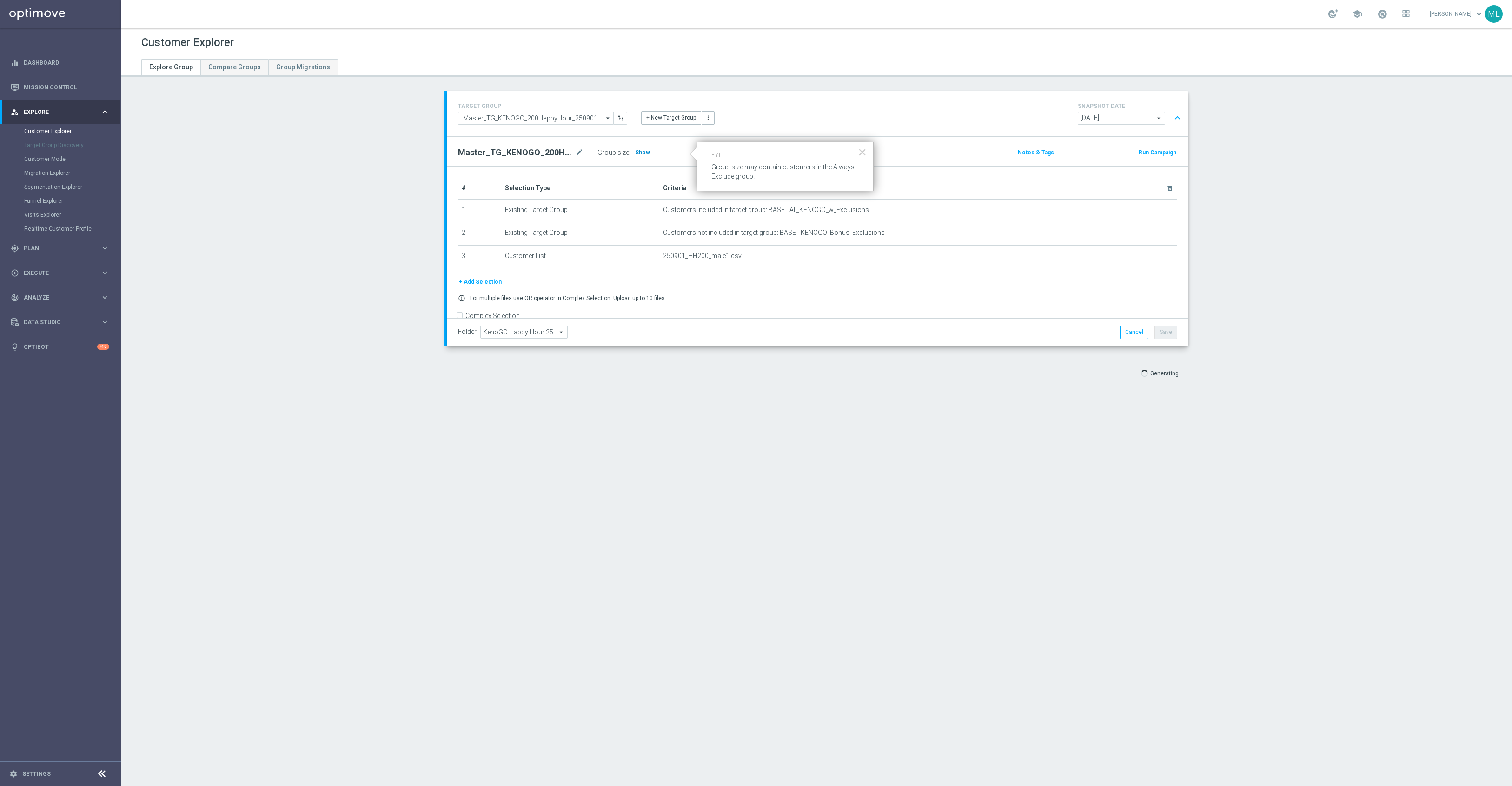
click at [635, 155] on span "Show" at bounding box center [643, 152] width 15 height 7
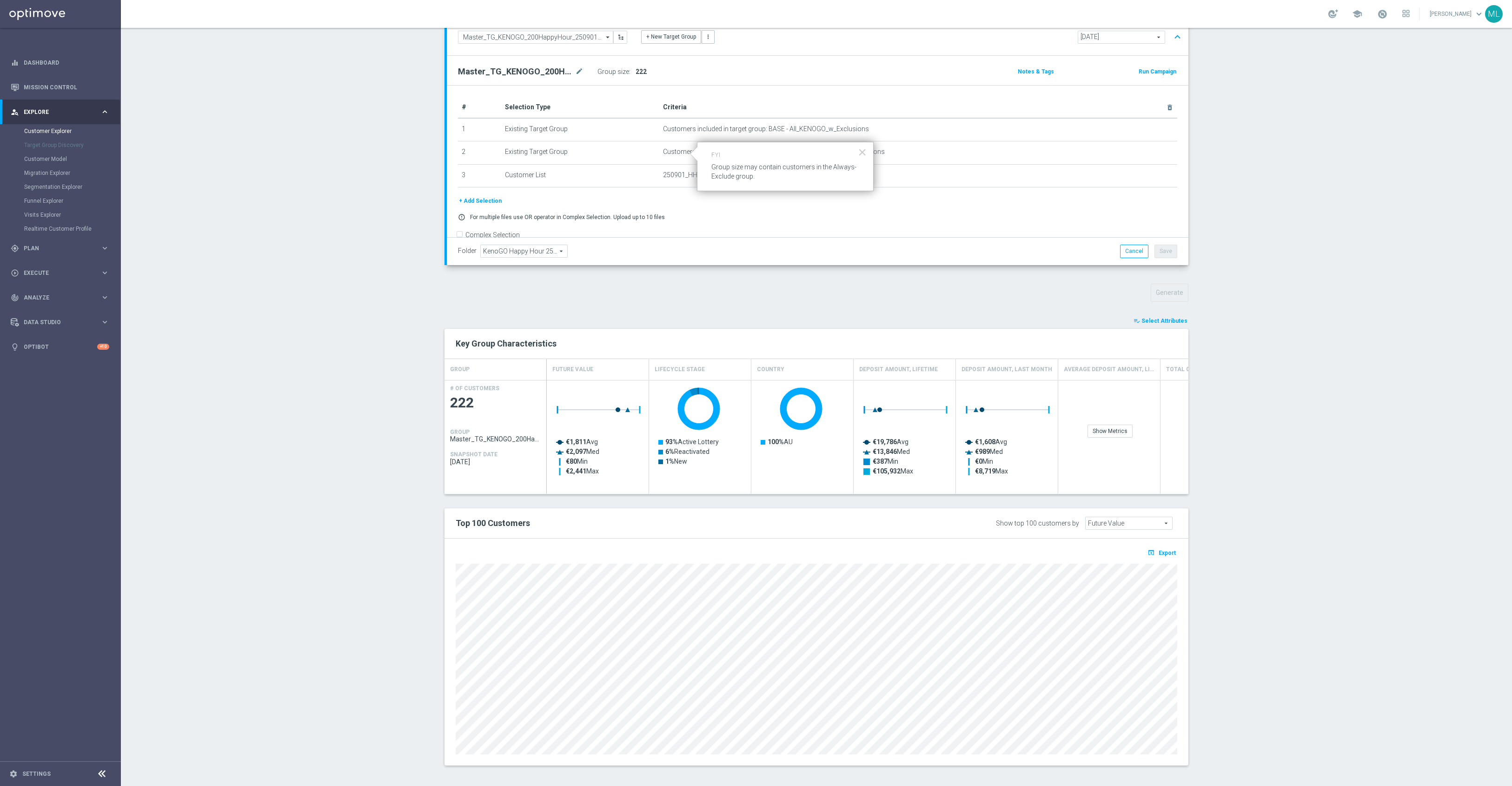
scroll to position [88, 0]
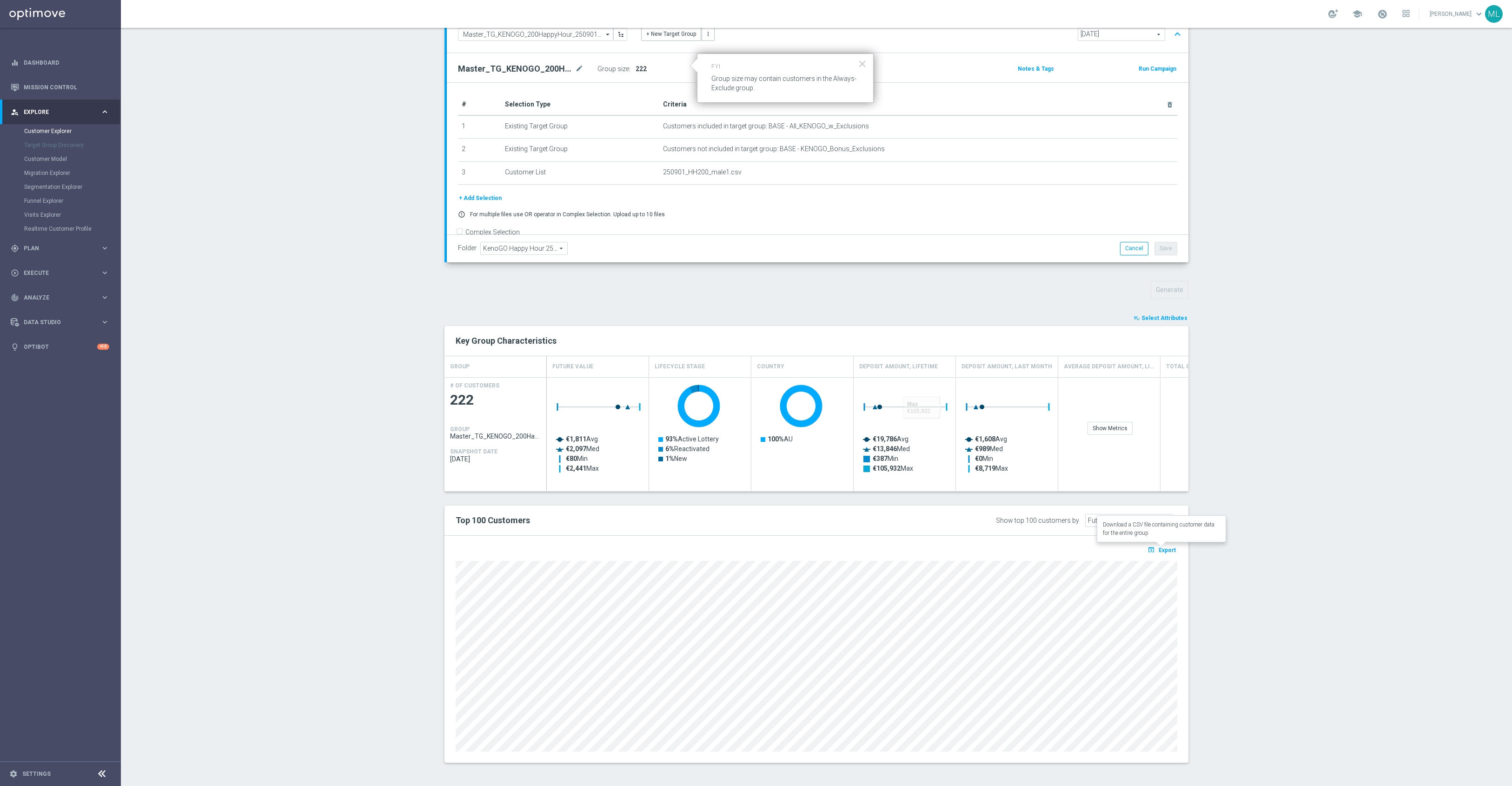
click at [1168, 550] on span "Export" at bounding box center [1167, 550] width 17 height 7
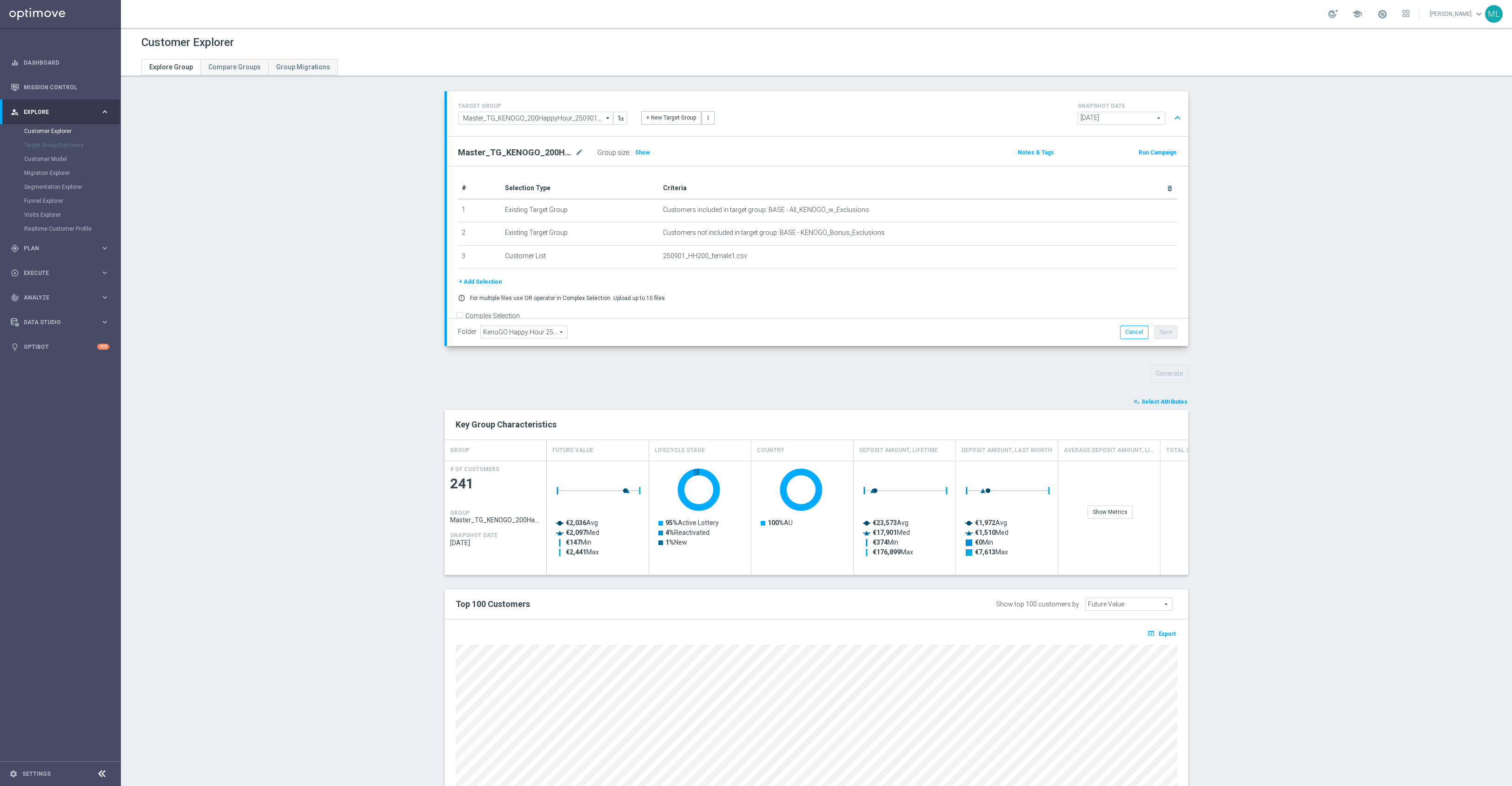
scroll to position [1, 0]
click at [1163, 636] on span "Export" at bounding box center [1167, 633] width 17 height 7
click at [1162, 636] on span "Export" at bounding box center [1167, 634] width 17 height 7
click at [1163, 637] on span "Export" at bounding box center [1167, 634] width 17 height 7
click at [1171, 637] on span "Export" at bounding box center [1167, 634] width 17 height 7
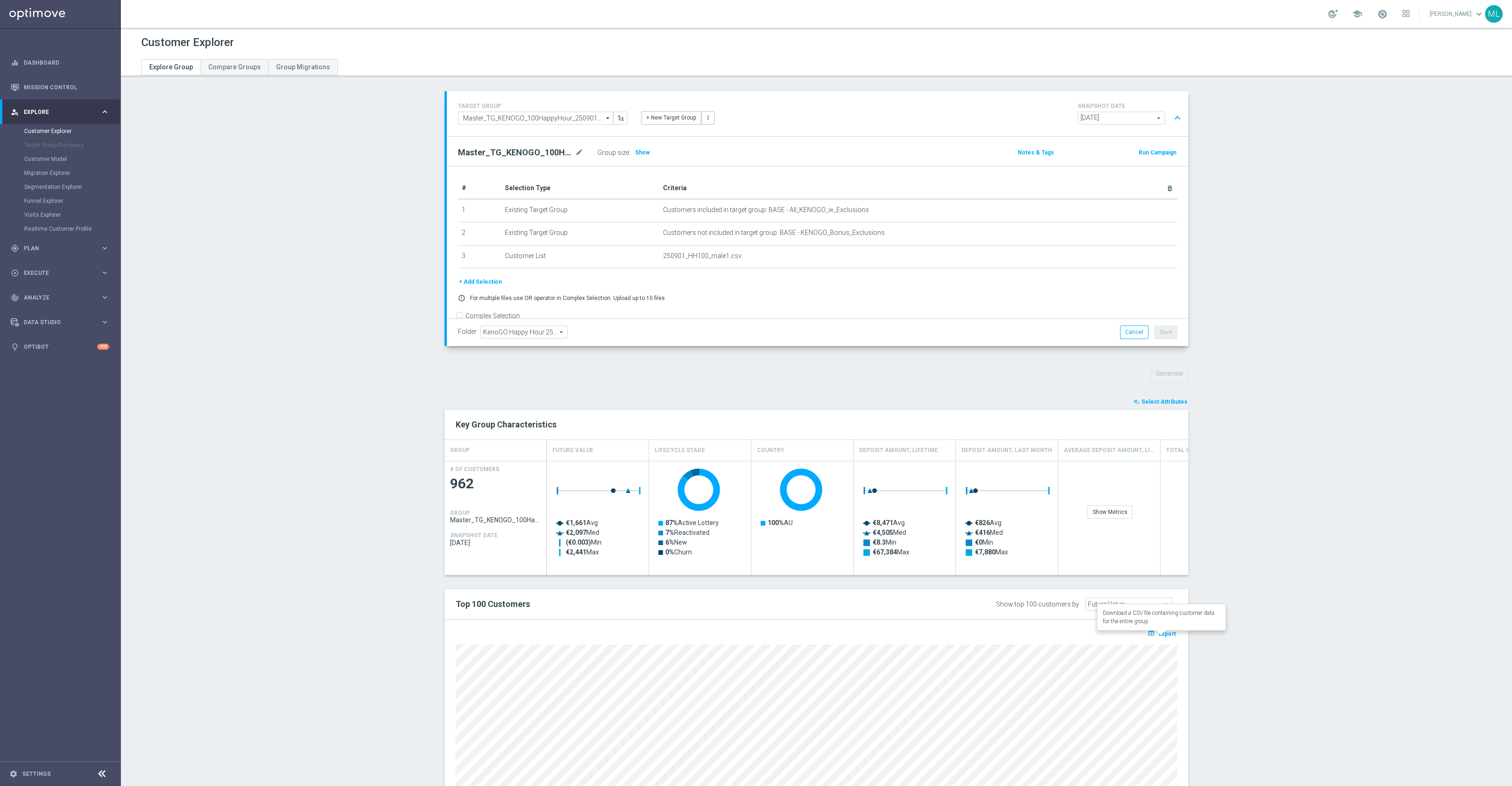
click at [1162, 637] on span "Export" at bounding box center [1167, 634] width 17 height 7
click at [1167, 637] on span "Export" at bounding box center [1167, 634] width 17 height 7
